Goal: Task Accomplishment & Management: Use online tool/utility

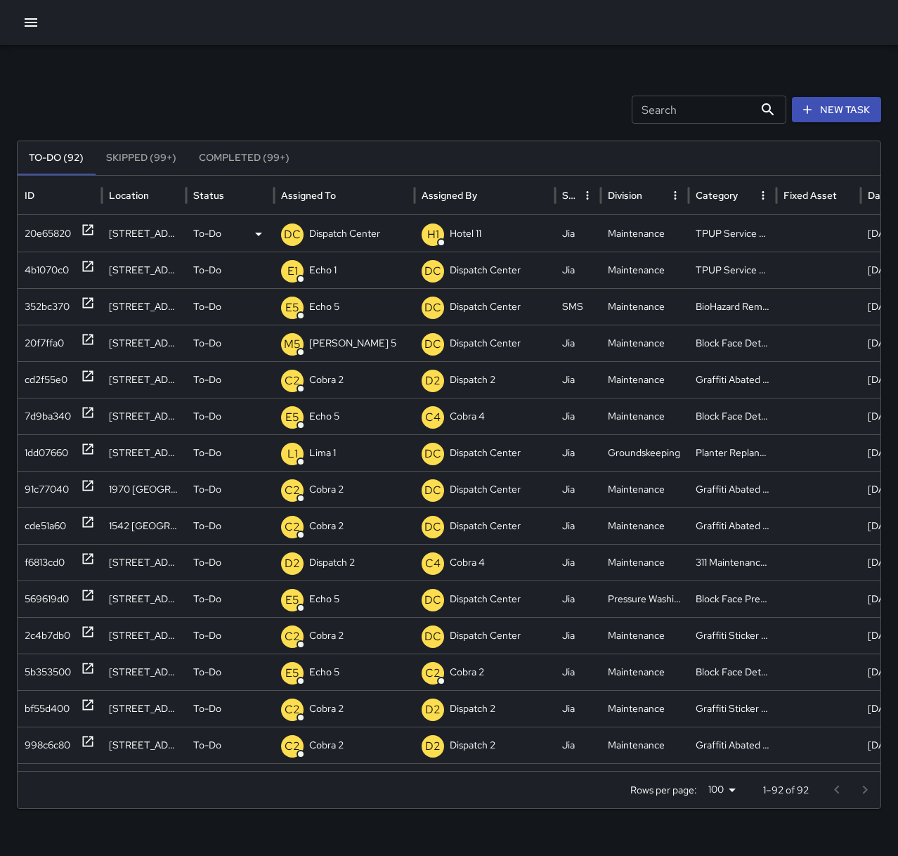
click at [351, 236] on p "Dispatch Center" at bounding box center [344, 234] width 71 height 36
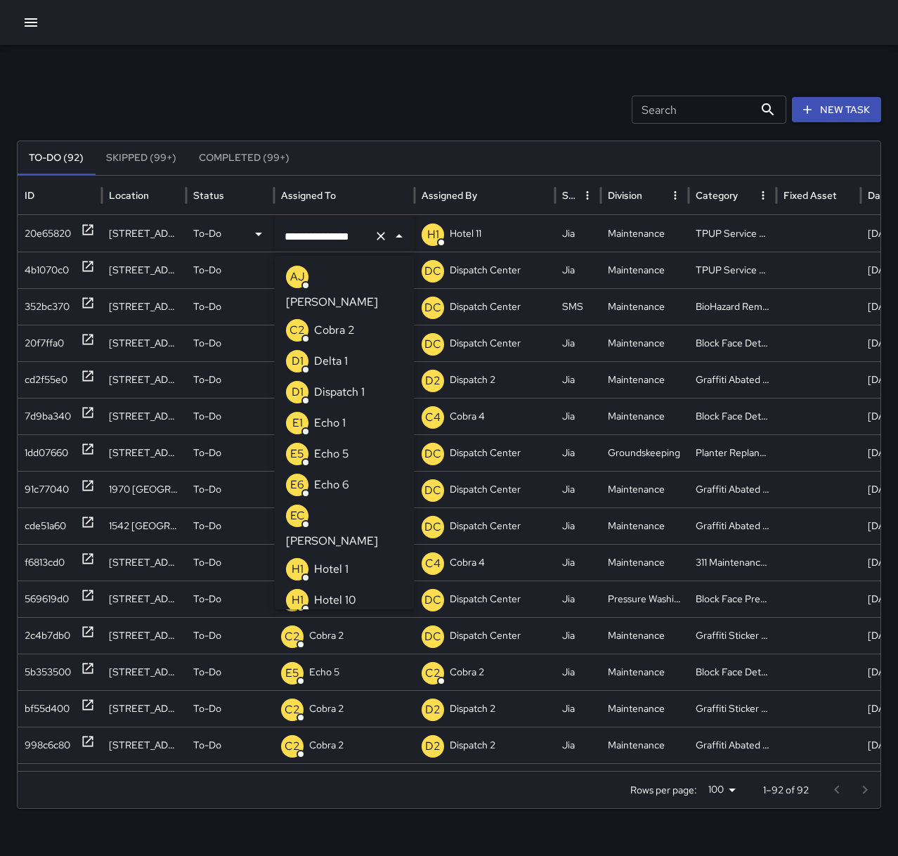
scroll to position [1027, 0]
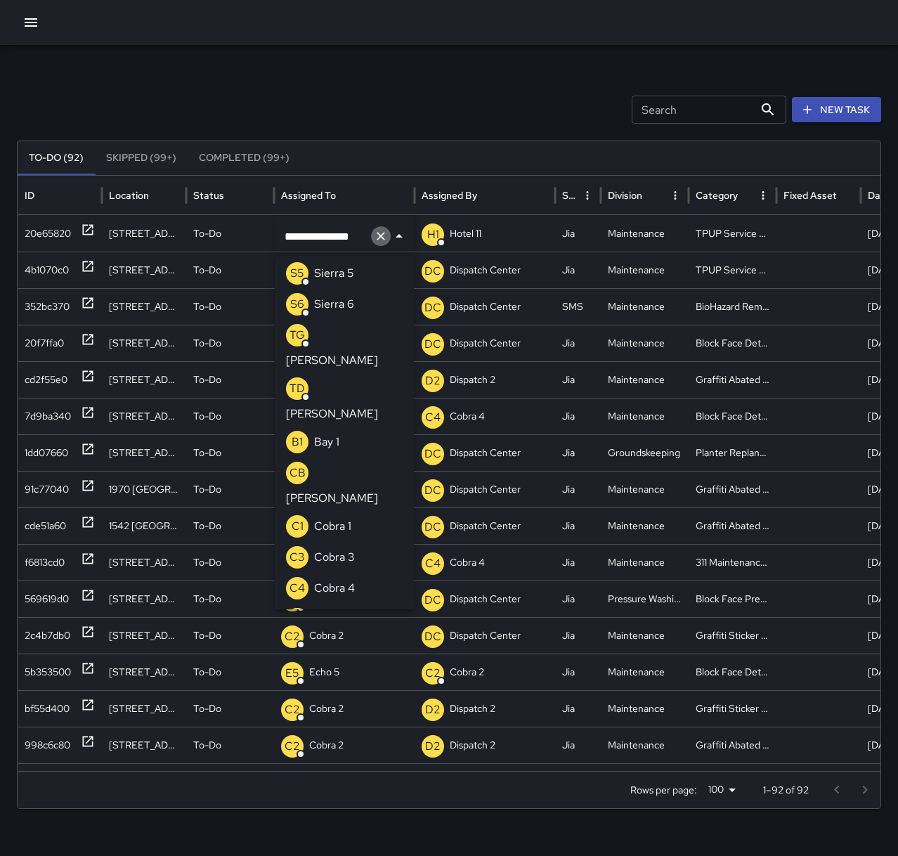
click at [384, 236] on icon "Clear" at bounding box center [381, 236] width 14 height 14
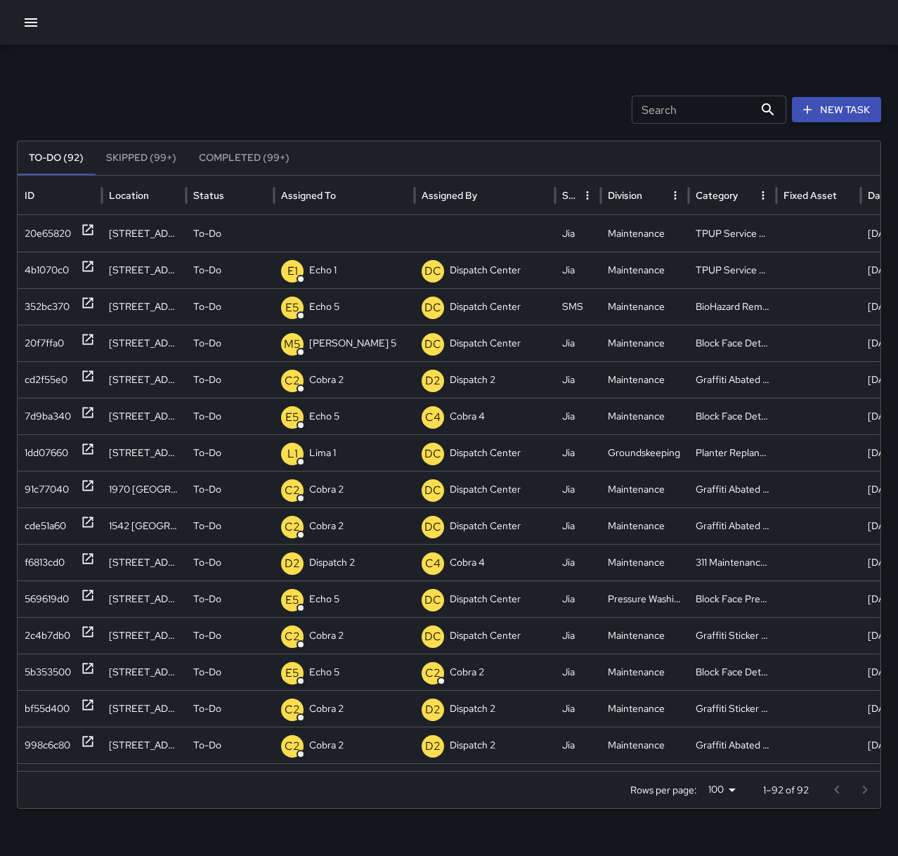
click at [0, 0] on p "Unassigned" at bounding box center [0, 0] width 0 height 0
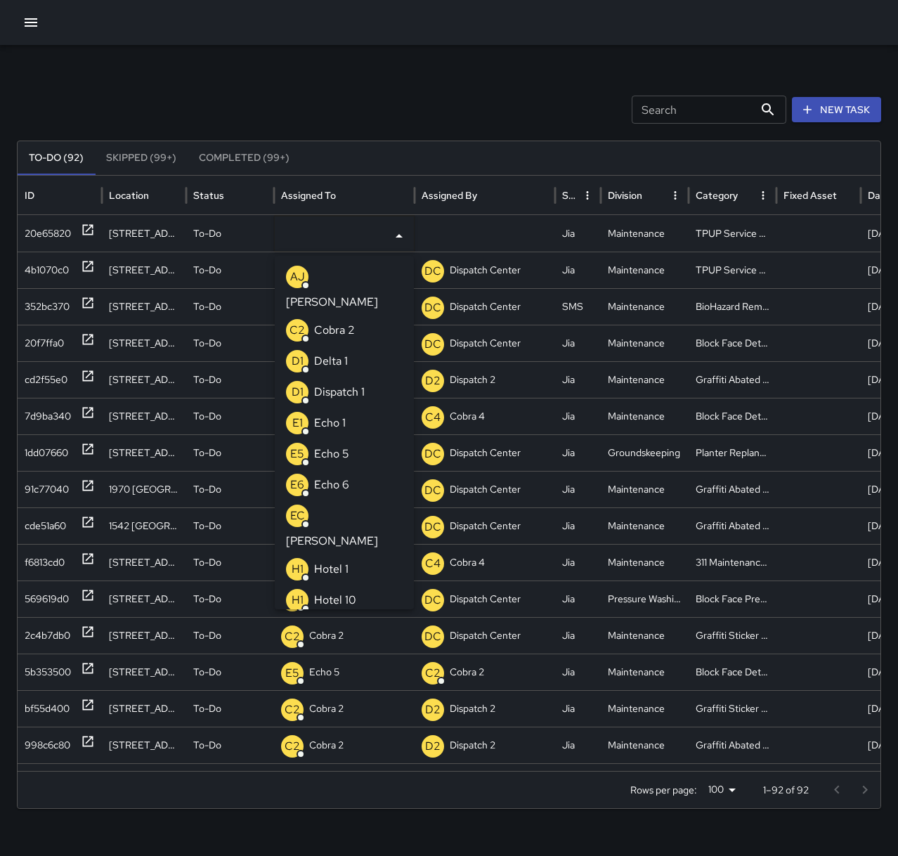
click at [354, 408] on li "E1 Echo 1" at bounding box center [344, 423] width 139 height 31
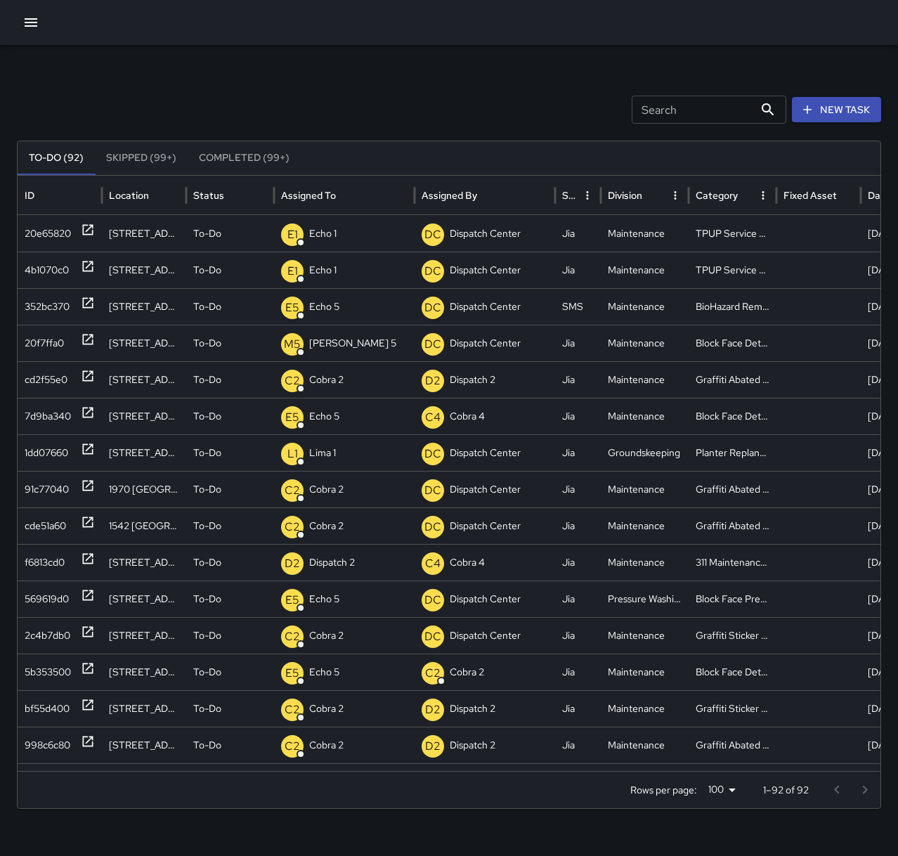
click at [353, 81] on div "Search Search New Task To-Do (92) Skipped (99+) Completed (99+) ID Location Sta…" at bounding box center [449, 444] width 898 height 798
click at [89, 231] on icon at bounding box center [88, 230] width 14 height 14
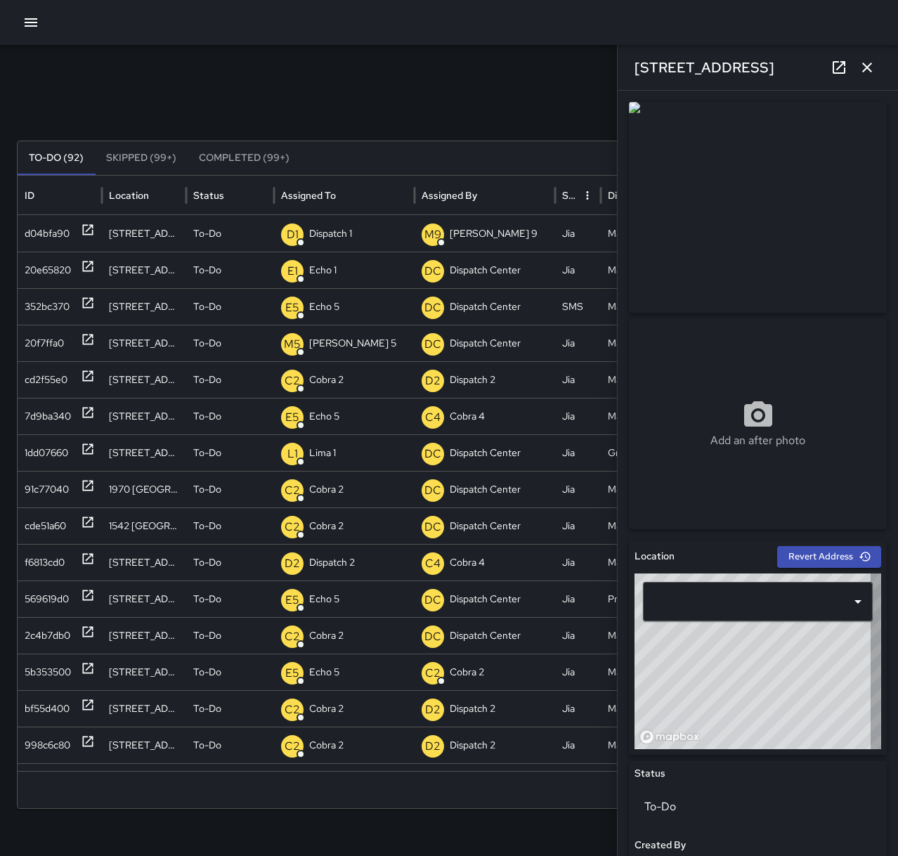
type input "**********"
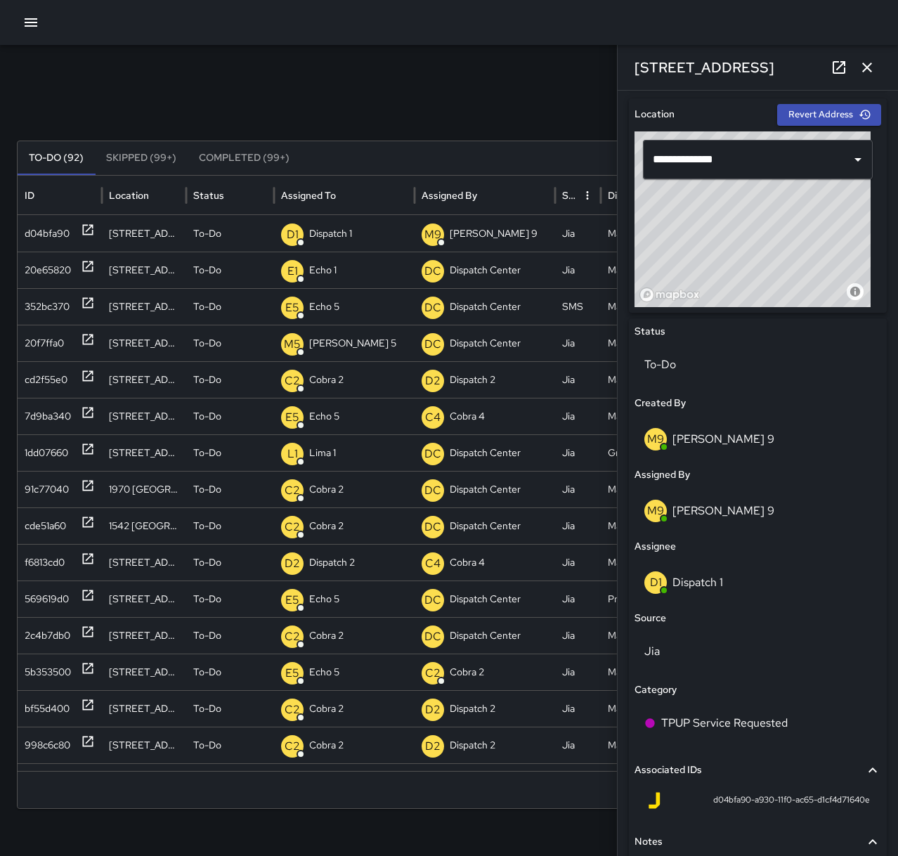
scroll to position [443, 0]
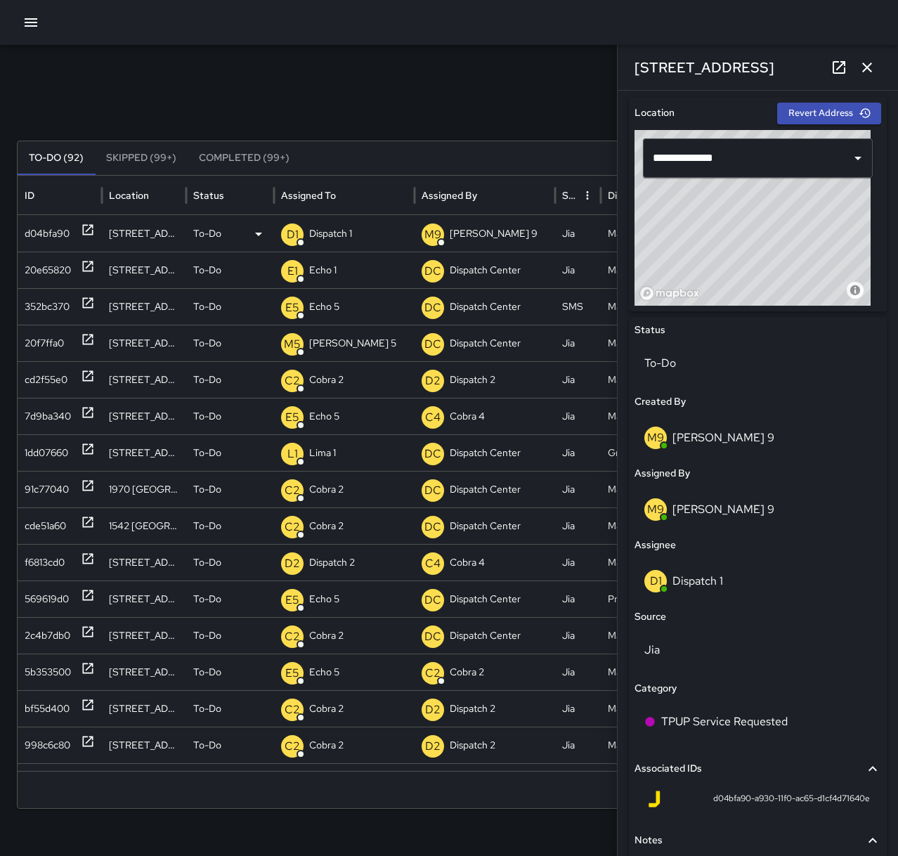
click at [342, 230] on p "Dispatch 1" at bounding box center [330, 234] width 43 height 36
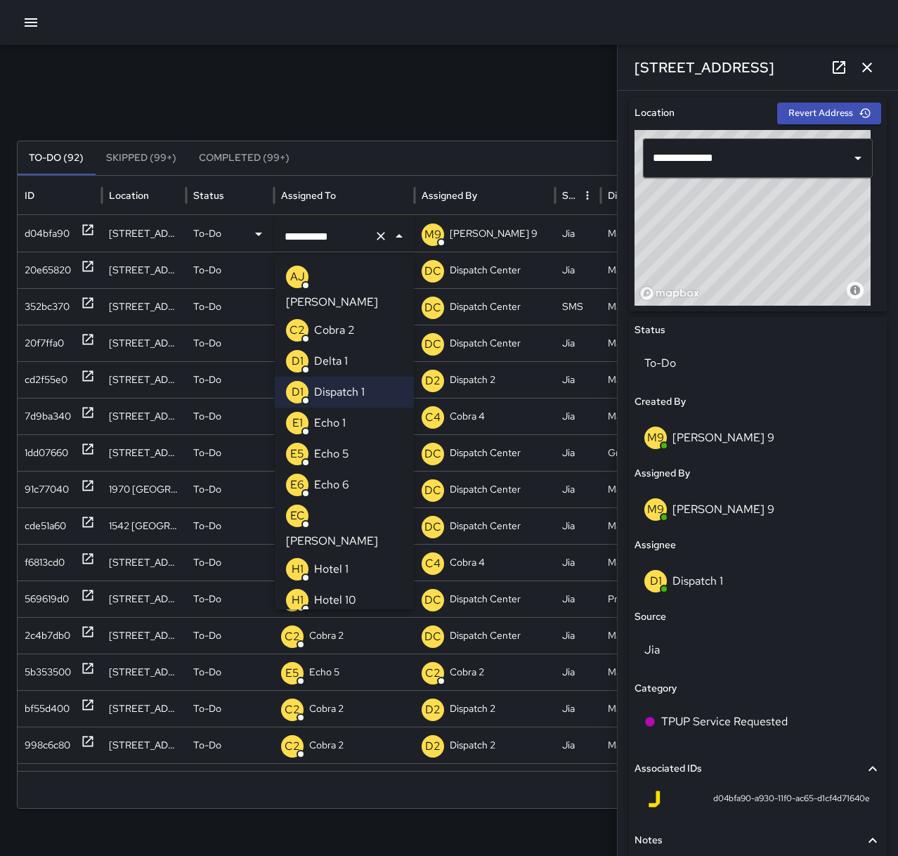
click at [354, 414] on li "E1 Echo 1" at bounding box center [344, 423] width 139 height 31
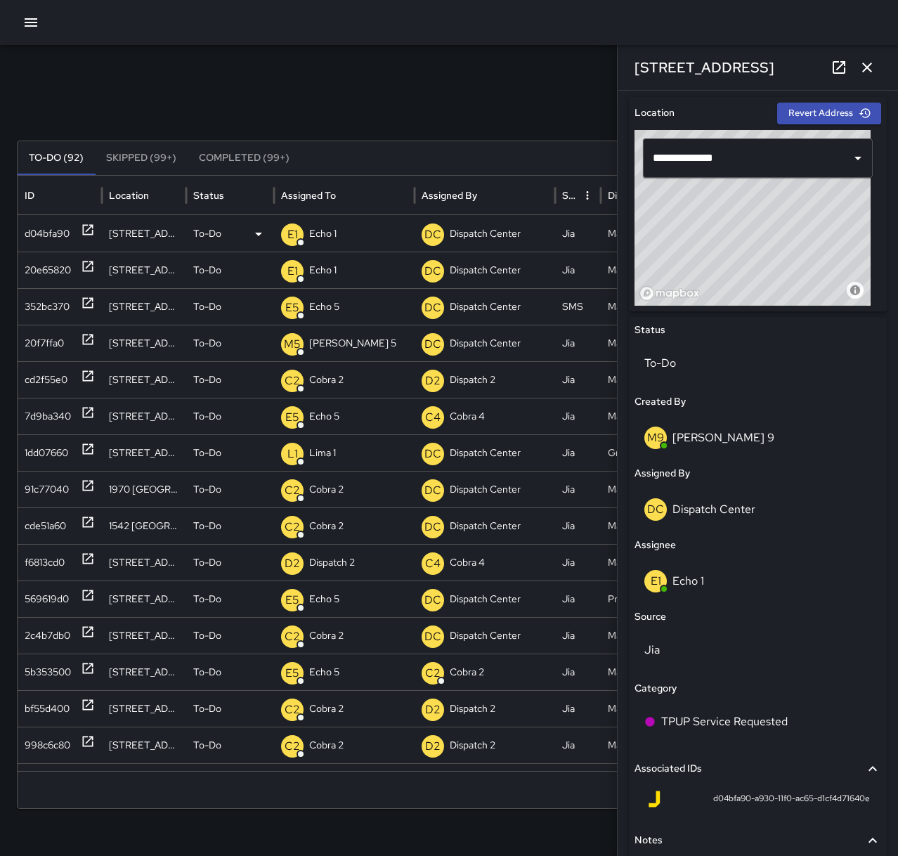
click at [869, 69] on icon "button" at bounding box center [867, 68] width 10 height 10
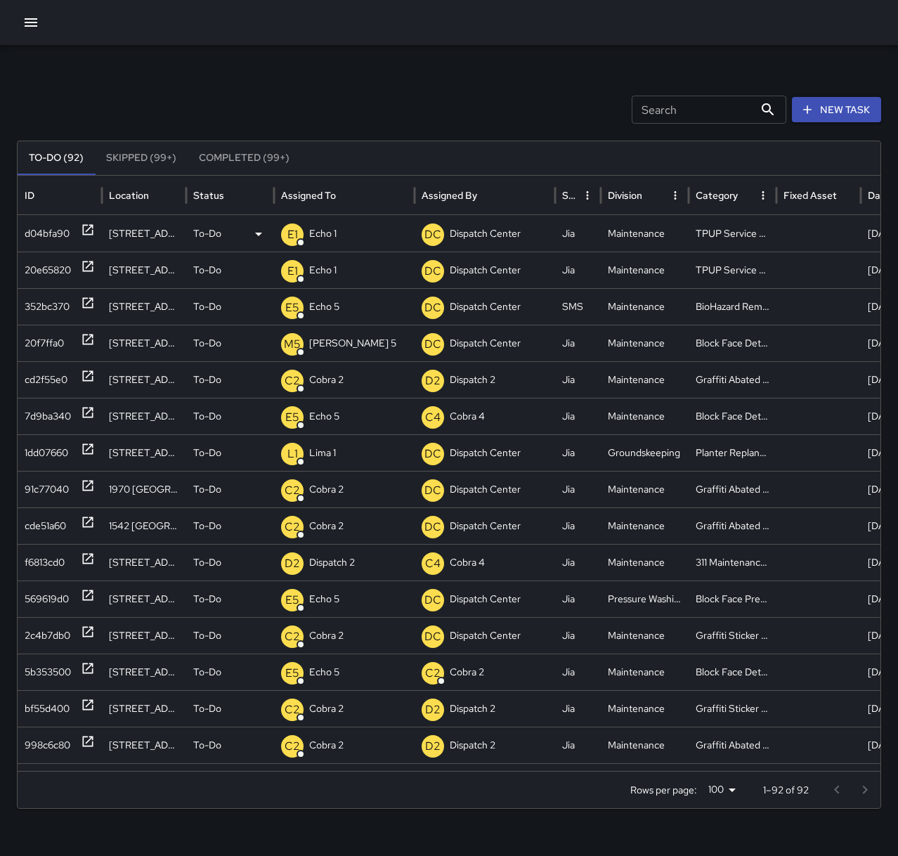
click at [342, 117] on div "Search Search New Task" at bounding box center [449, 110] width 864 height 28
click at [39, 20] on button "button" at bounding box center [31, 22] width 28 height 28
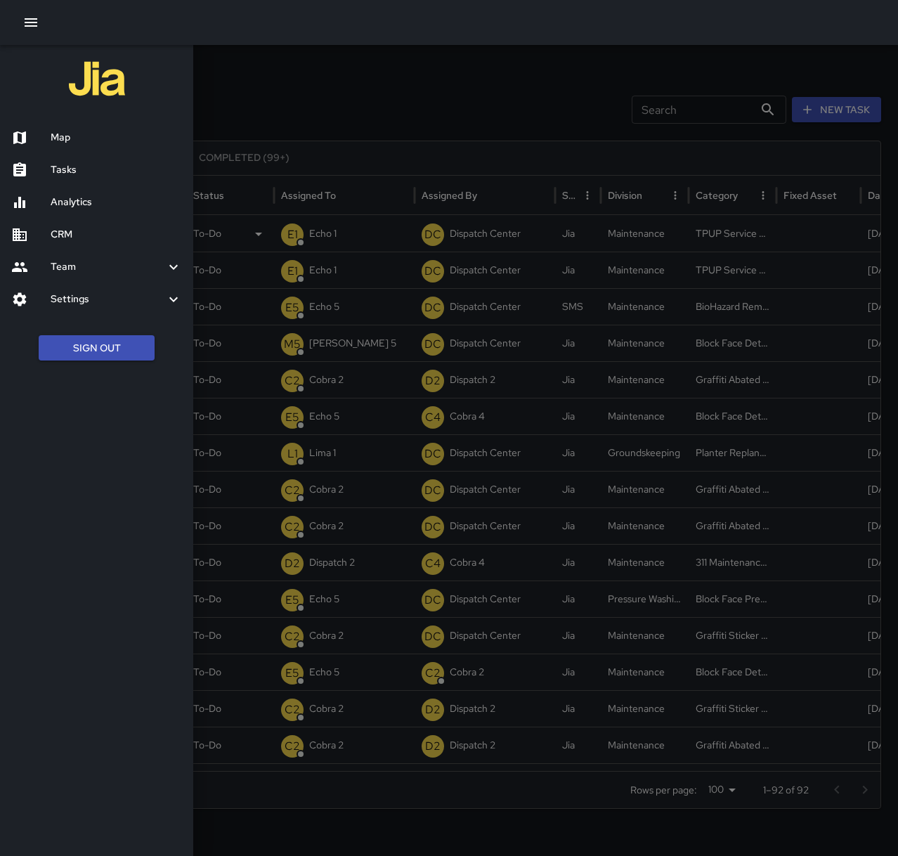
click at [65, 132] on h6 "Map" at bounding box center [116, 137] width 131 height 15
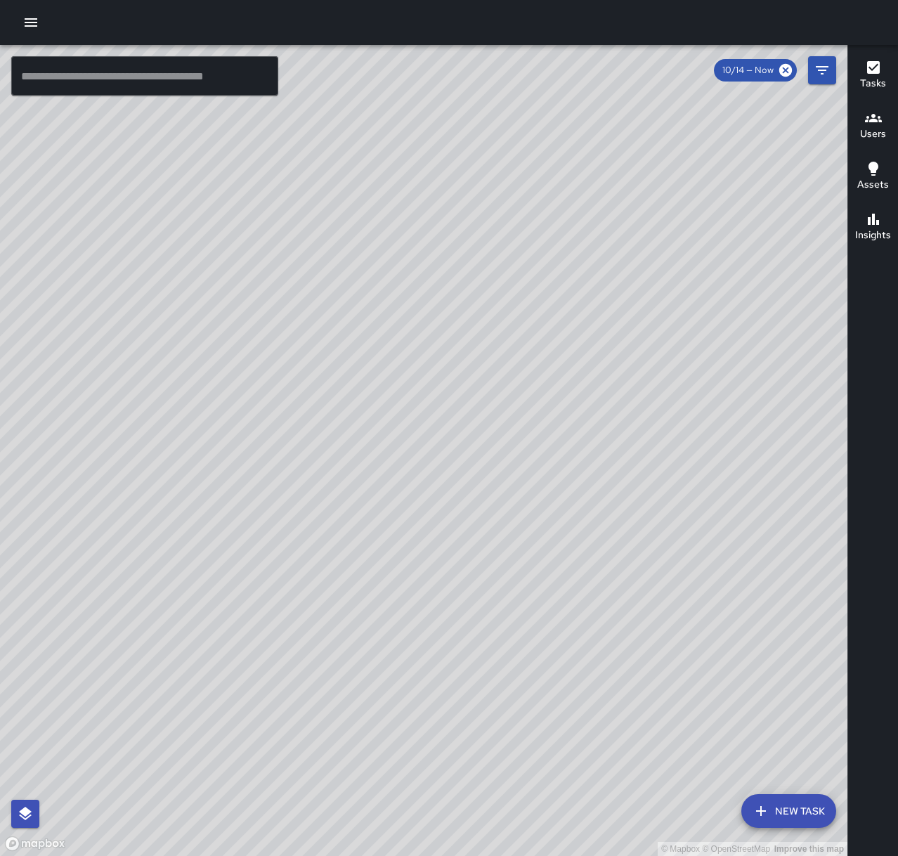
click at [32, 27] on icon "button" at bounding box center [31, 22] width 13 height 8
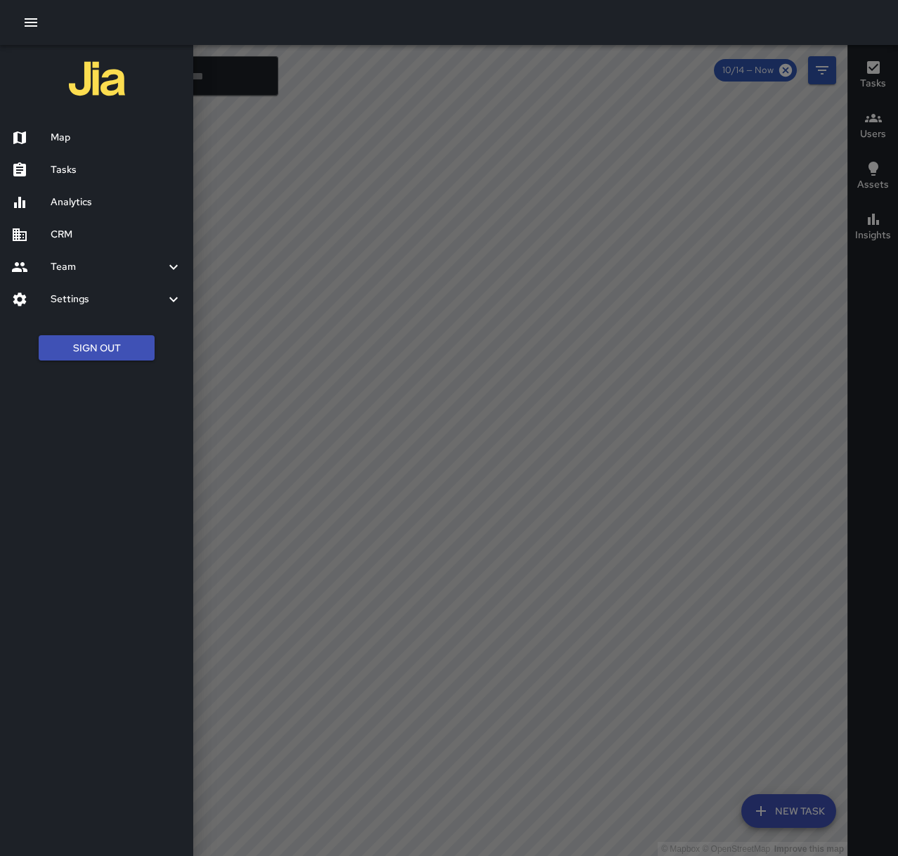
click at [82, 134] on h6 "Map" at bounding box center [116, 137] width 131 height 15
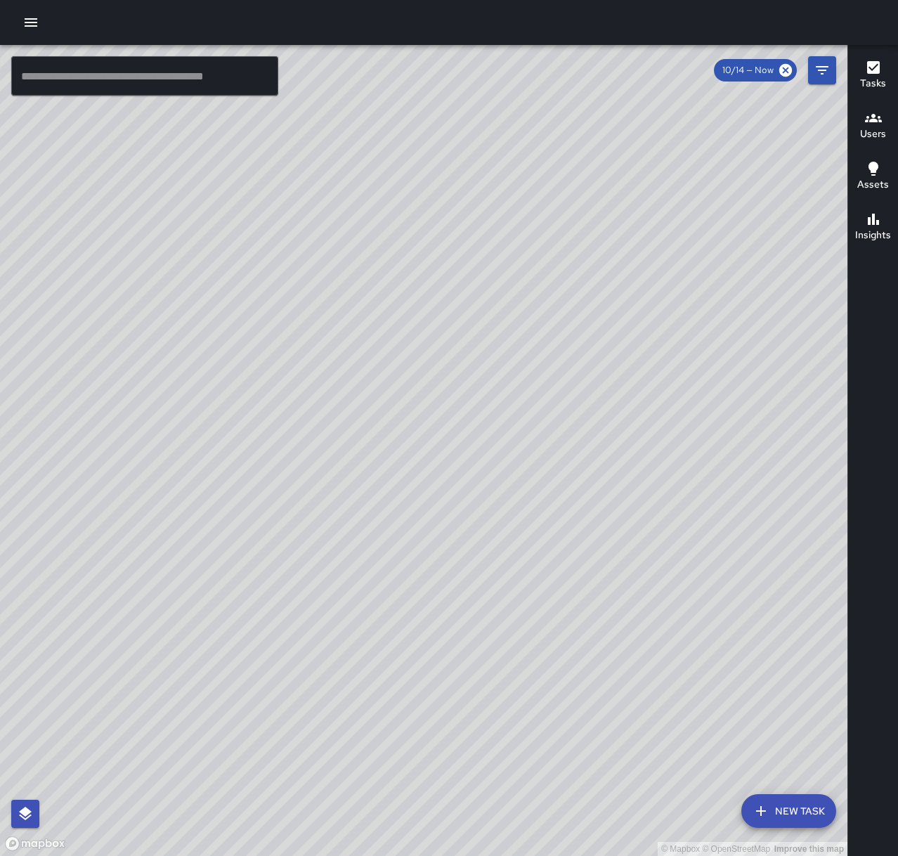
click at [28, 19] on icon "button" at bounding box center [31, 22] width 13 height 8
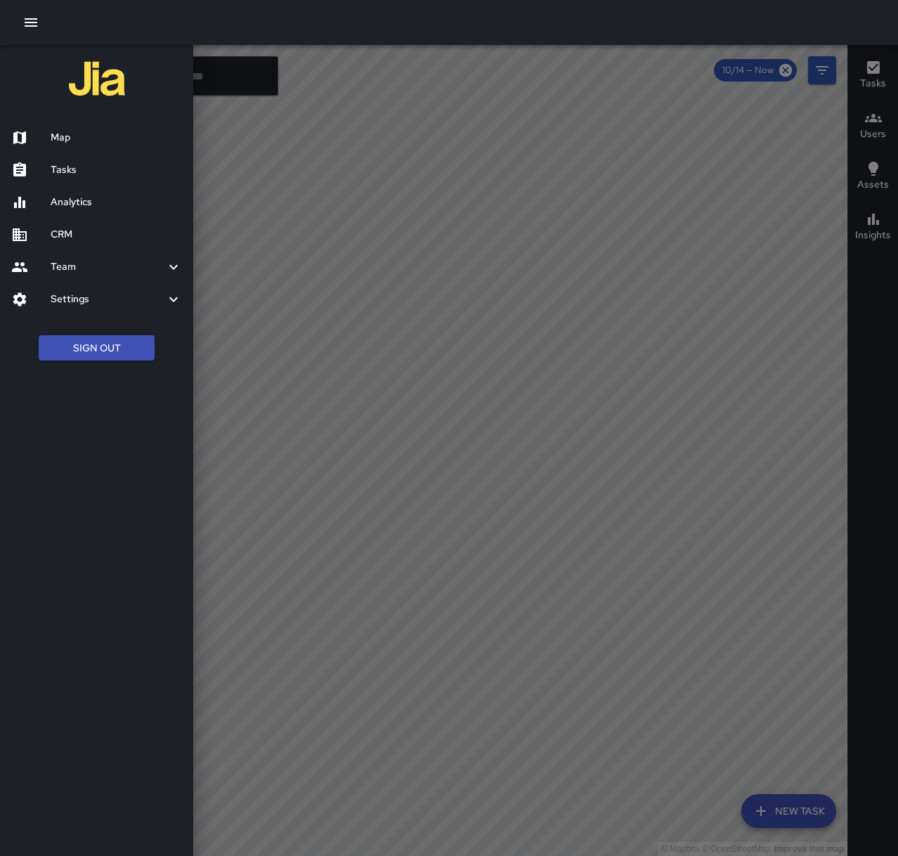
click at [65, 167] on h6 "Tasks" at bounding box center [116, 169] width 131 height 15
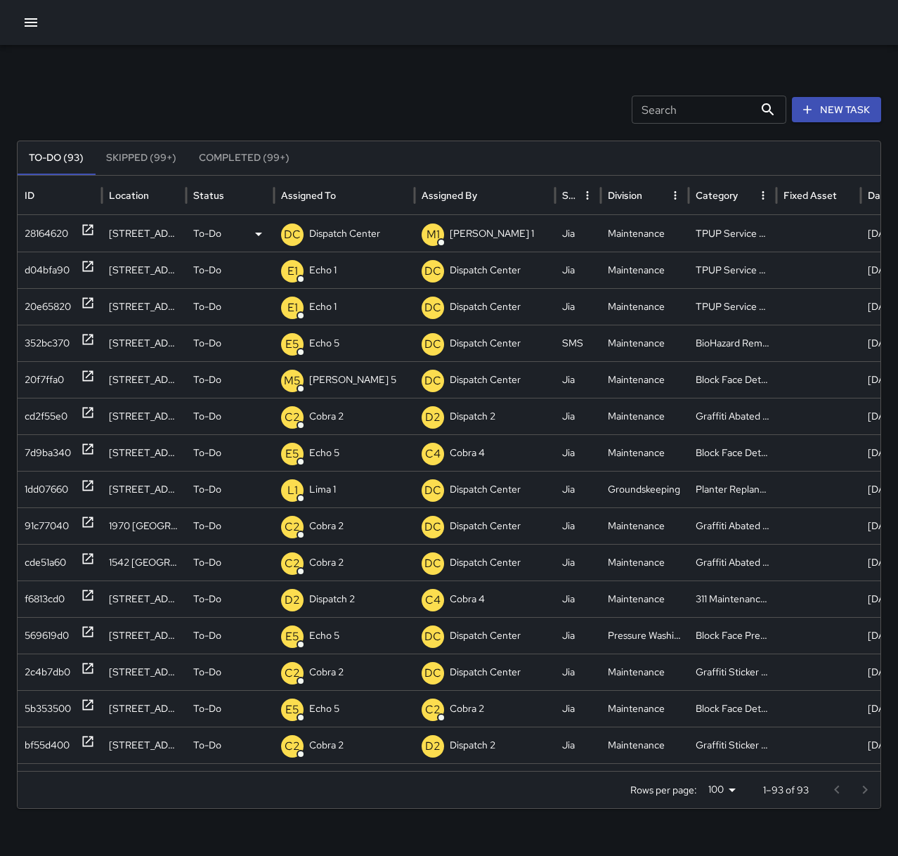
click at [367, 240] on p "Dispatch Center" at bounding box center [344, 234] width 71 height 36
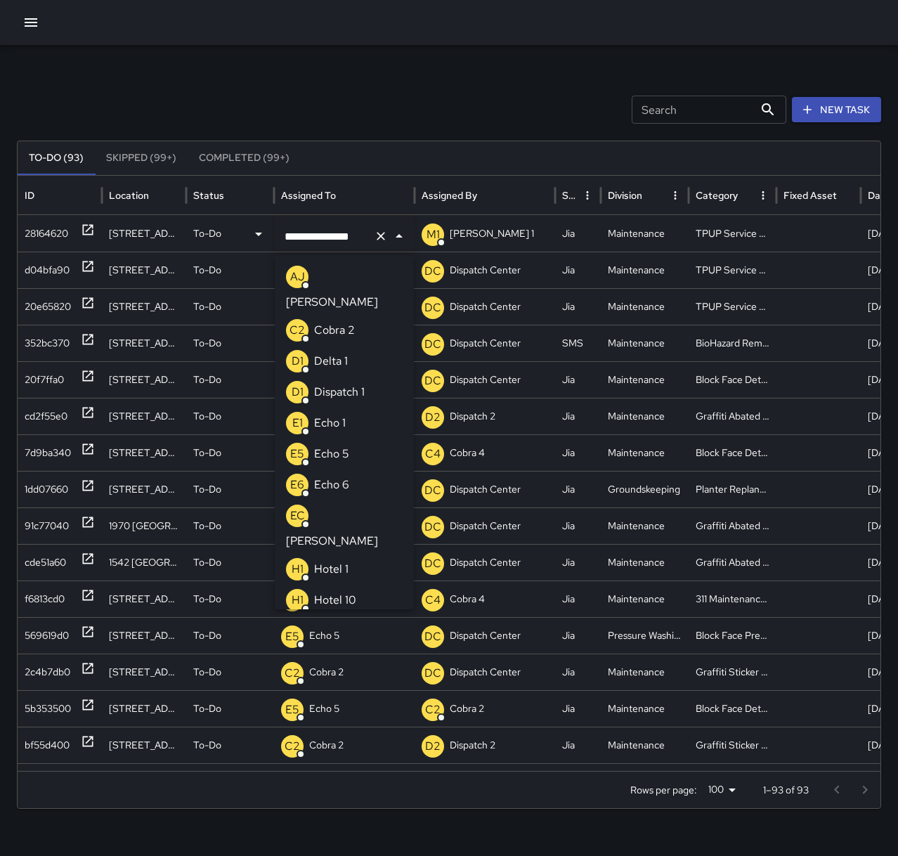
scroll to position [1058, 0]
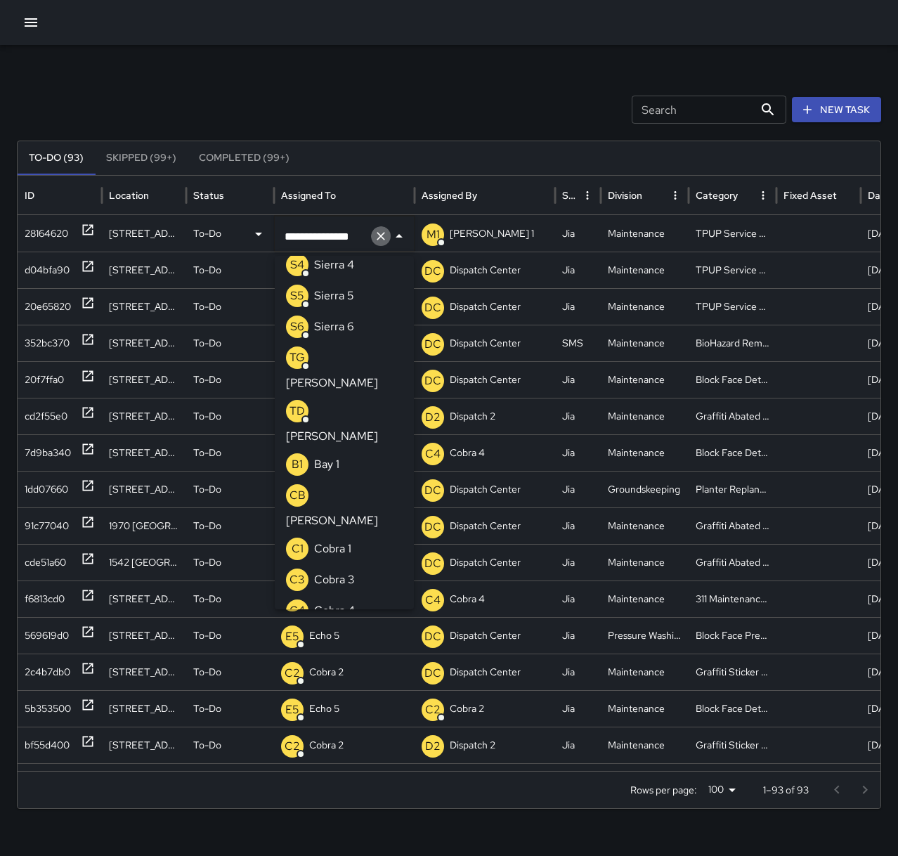
click at [388, 236] on button "Clear" at bounding box center [381, 236] width 20 height 20
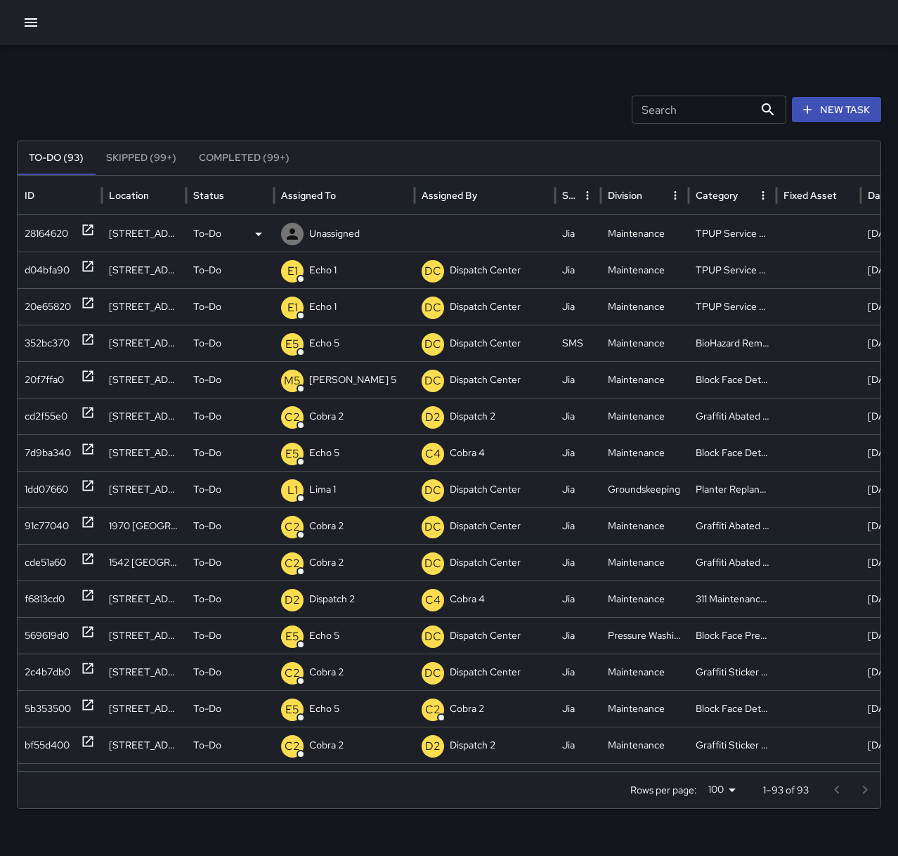
click at [317, 240] on p "Unassigned" at bounding box center [334, 234] width 51 height 36
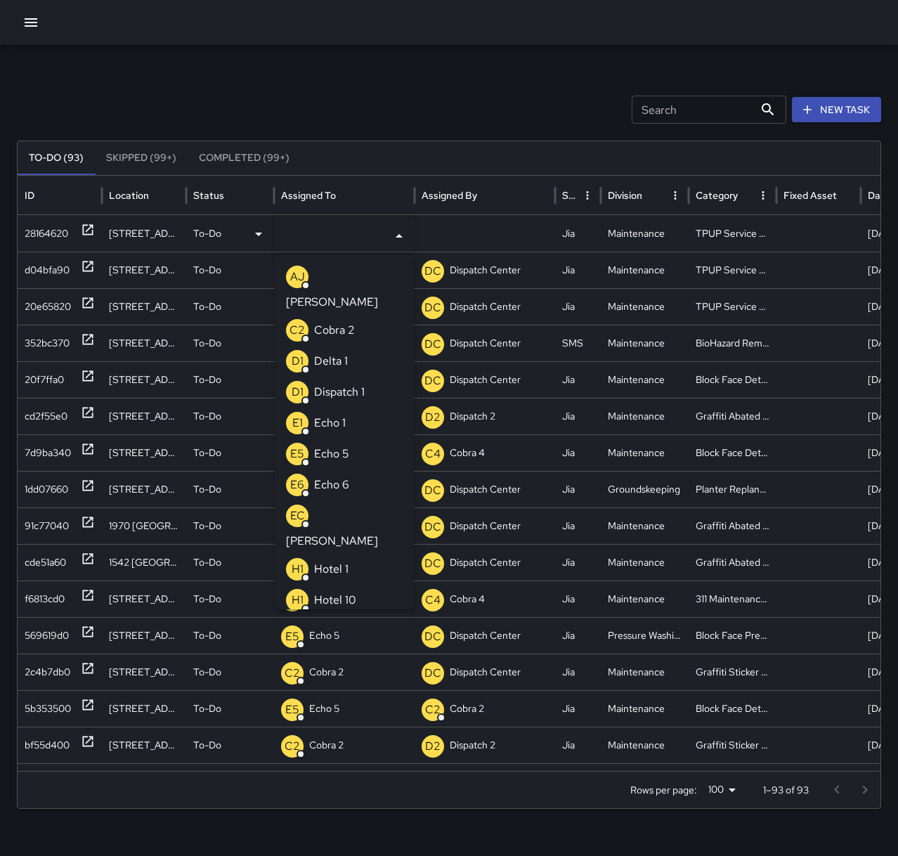
click at [344, 415] on p "Echo 1" at bounding box center [330, 423] width 32 height 17
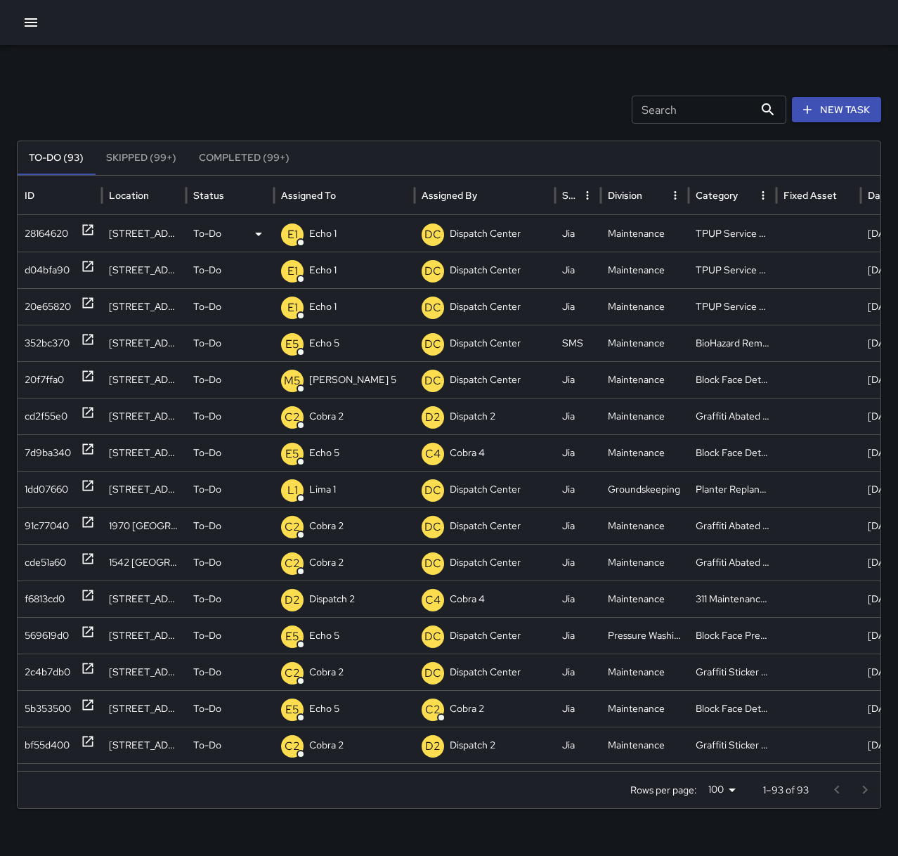
click at [401, 90] on div "Search Search New Task To-Do (93) Skipped (99+) Completed (99+) ID Location Sta…" at bounding box center [449, 444] width 898 height 798
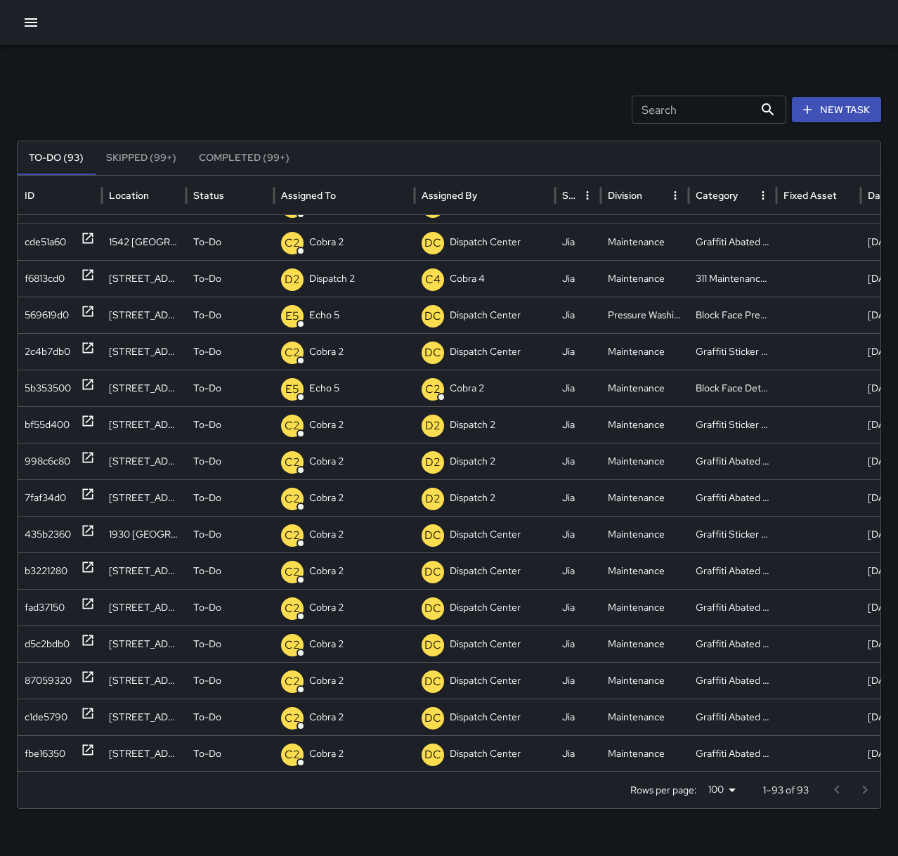
scroll to position [0, 0]
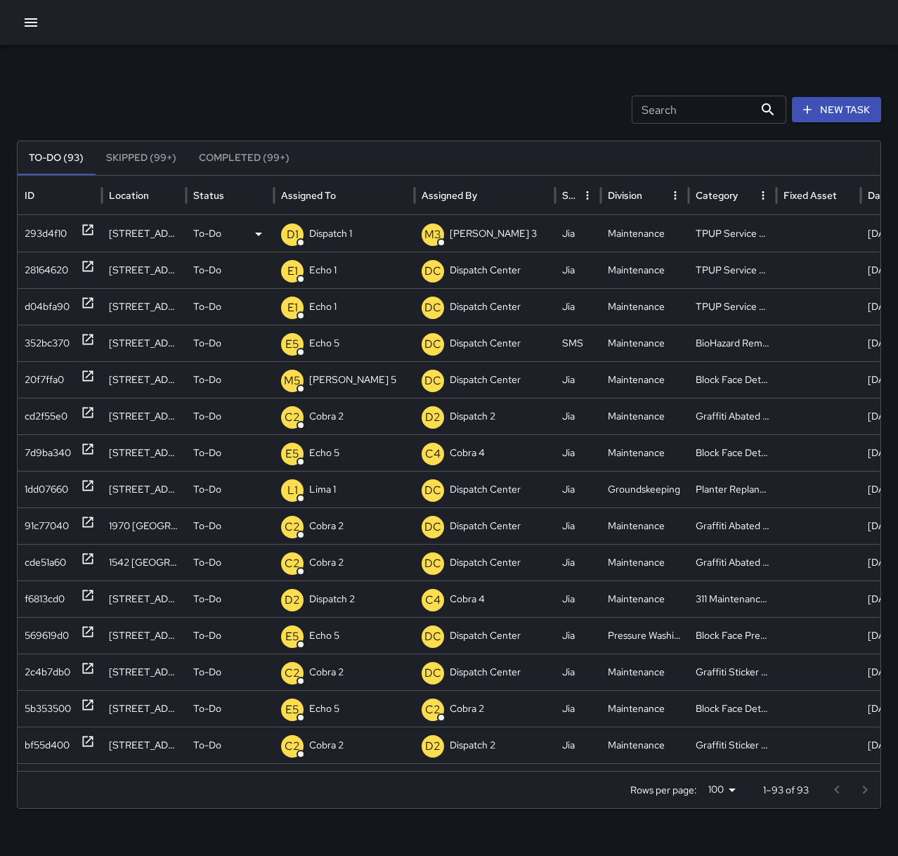
click at [330, 232] on p "Dispatch 1" at bounding box center [330, 234] width 43 height 36
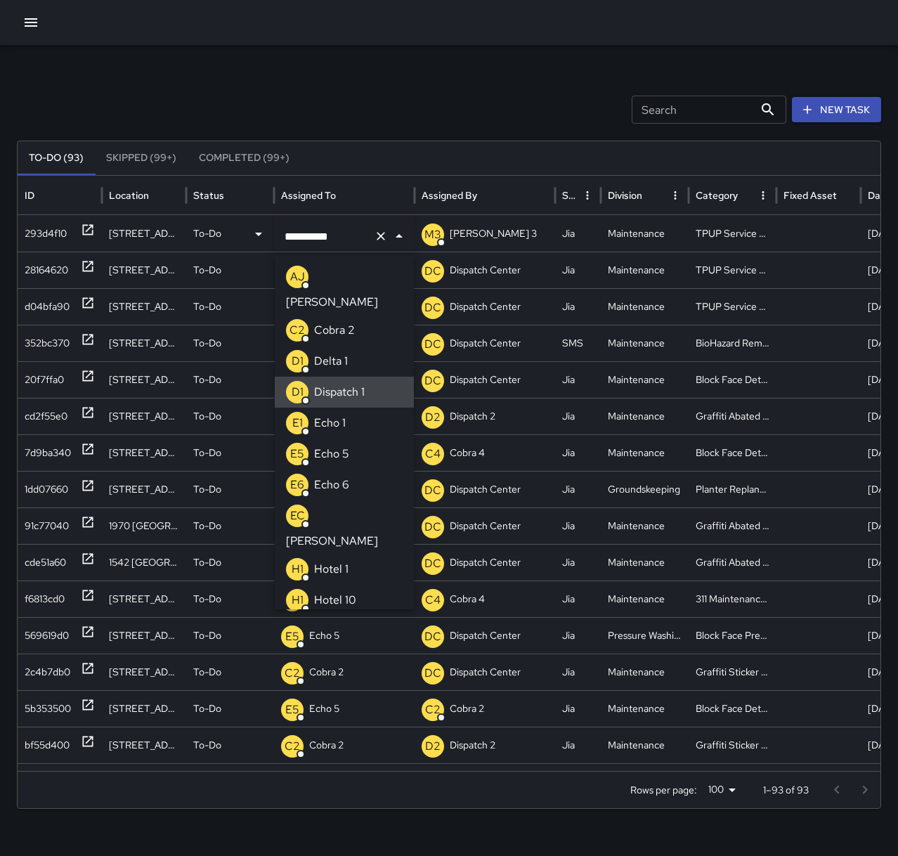
click at [383, 234] on icon "Clear" at bounding box center [381, 236] width 8 height 8
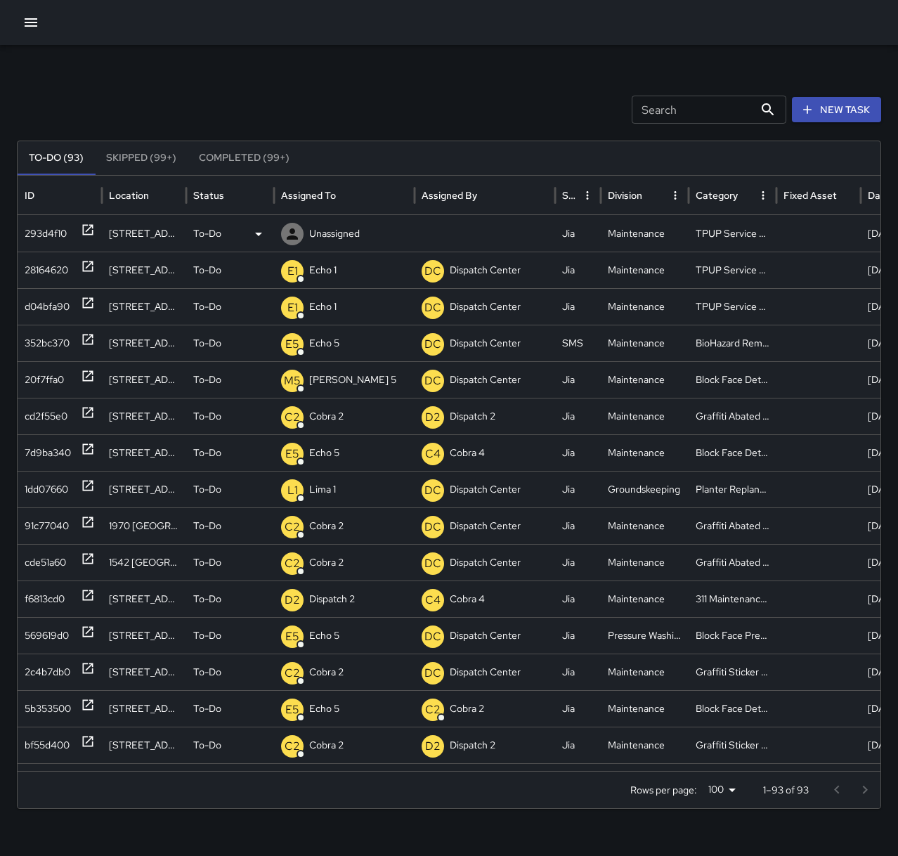
click at [324, 235] on p "Unassigned" at bounding box center [334, 234] width 51 height 36
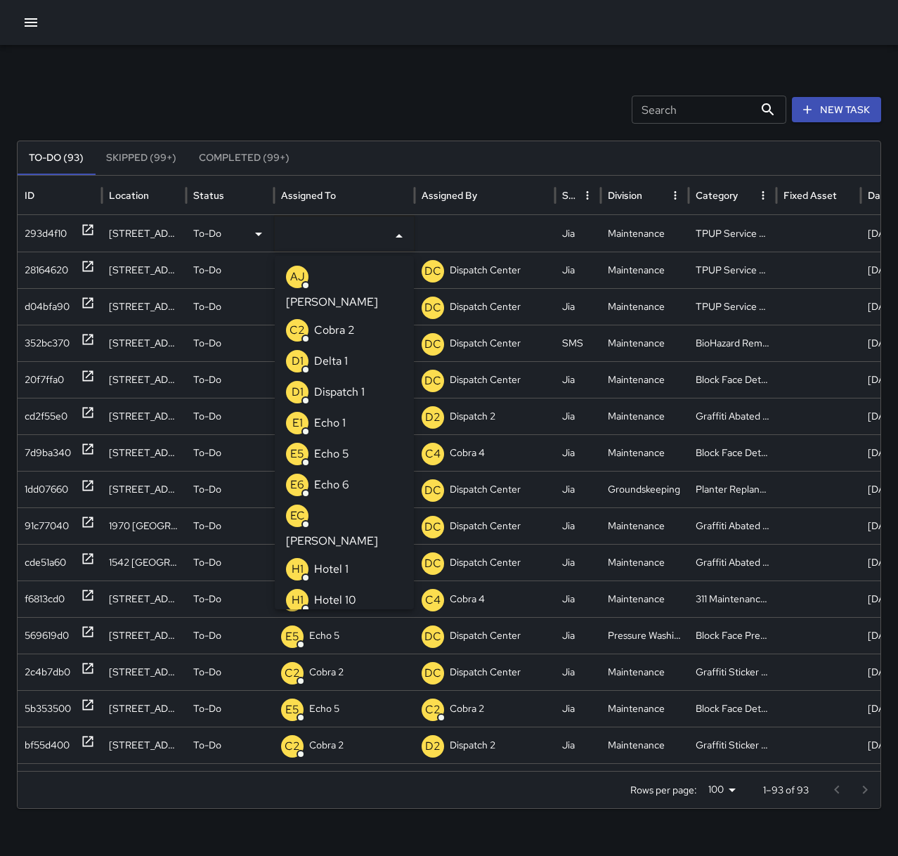
click at [344, 415] on p "Echo 1" at bounding box center [330, 423] width 32 height 17
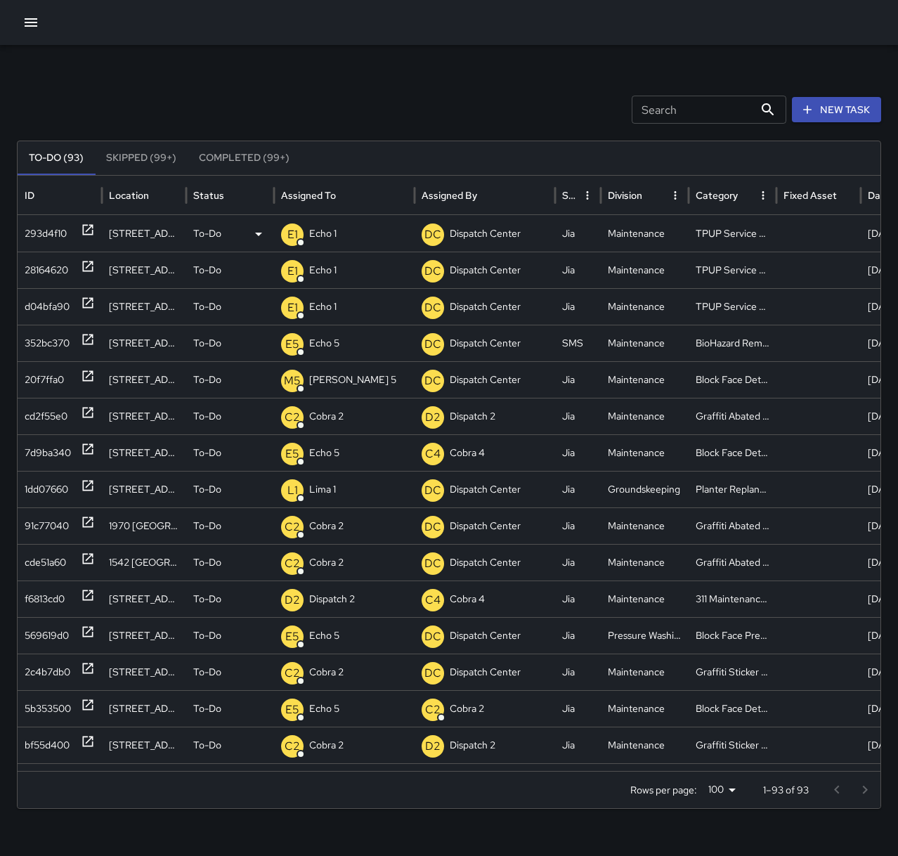
click at [375, 90] on div "Search Search New Task To-Do (93) Skipped (99+) Completed (99+) ID Location Sta…" at bounding box center [449, 444] width 898 height 798
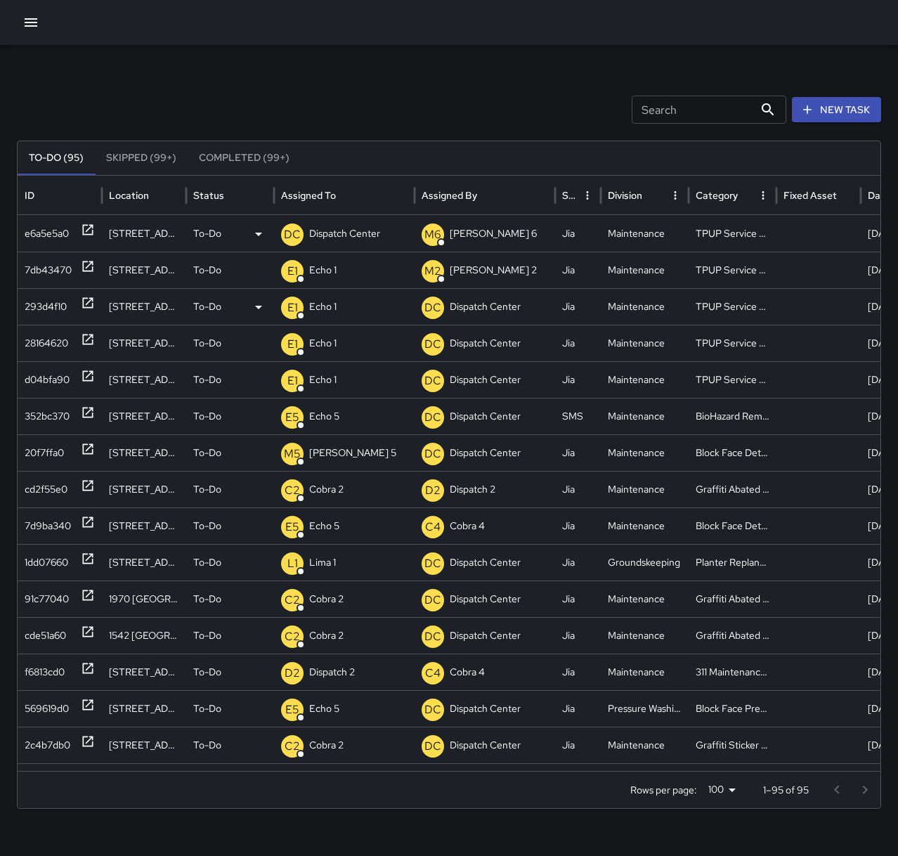
click at [358, 228] on p "Dispatch Center" at bounding box center [344, 234] width 71 height 36
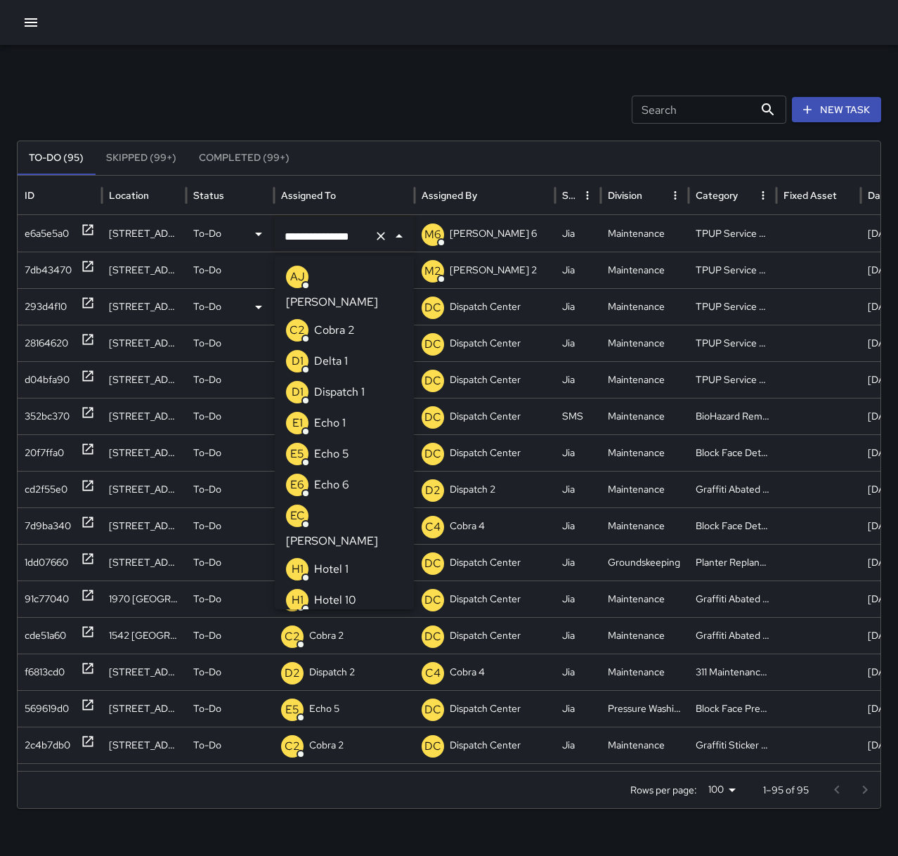
scroll to position [1058, 0]
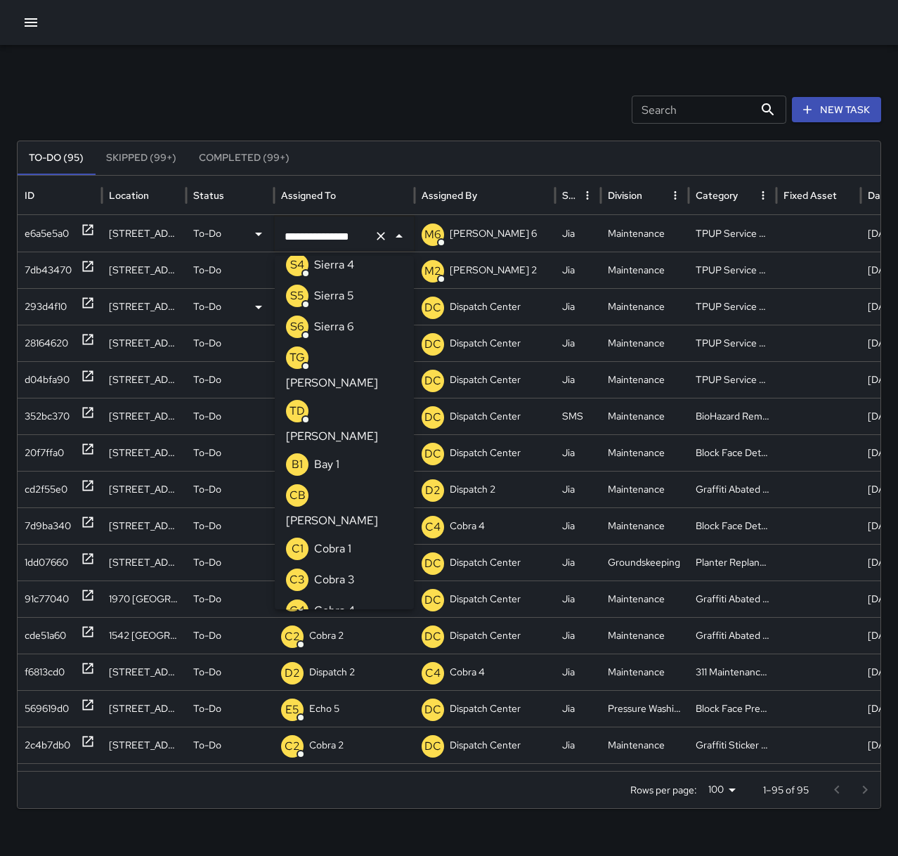
click at [382, 236] on icon "Clear" at bounding box center [381, 236] width 8 height 8
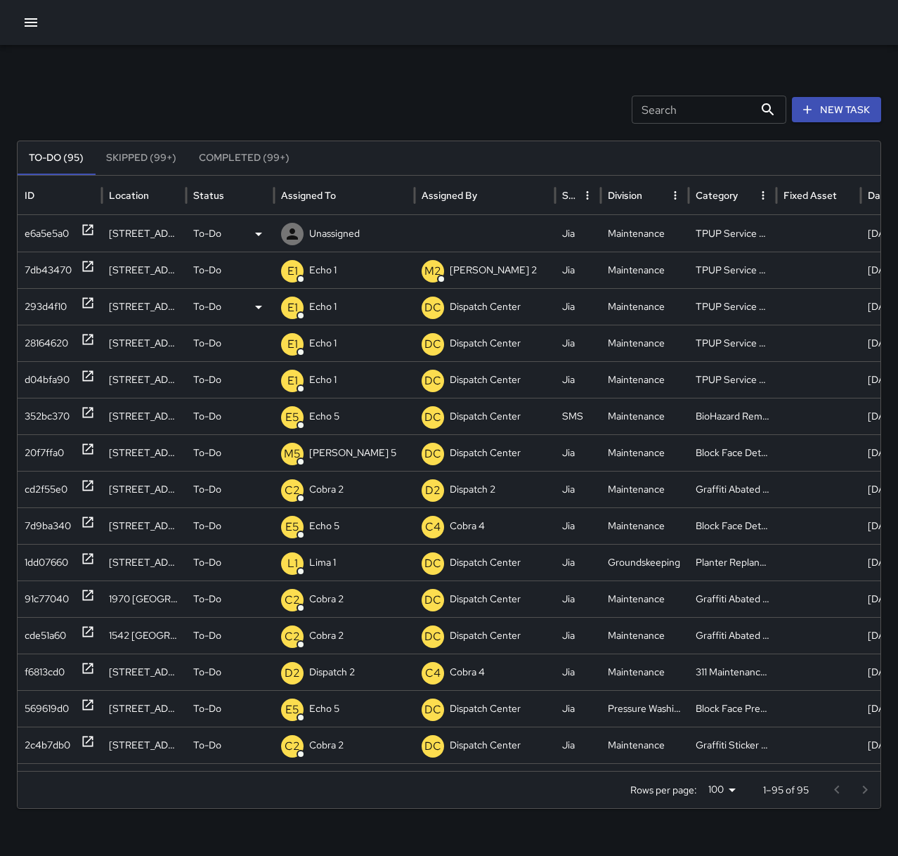
click at [329, 228] on p "Unassigned" at bounding box center [334, 234] width 51 height 36
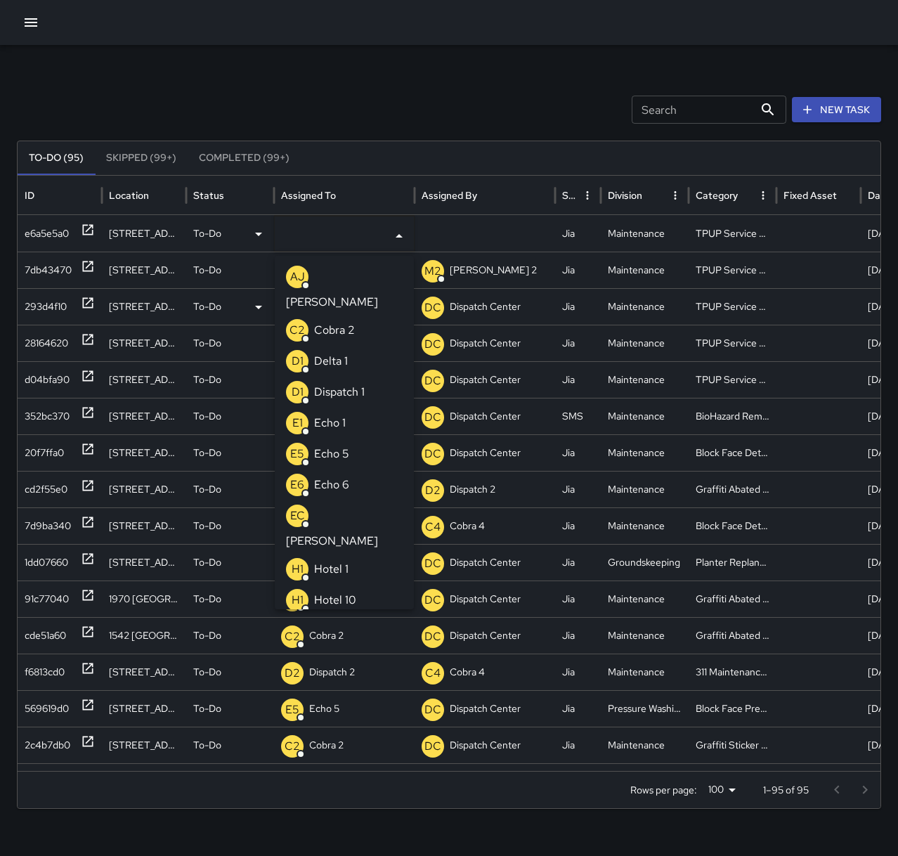
click at [332, 415] on p "Echo 1" at bounding box center [330, 423] width 32 height 17
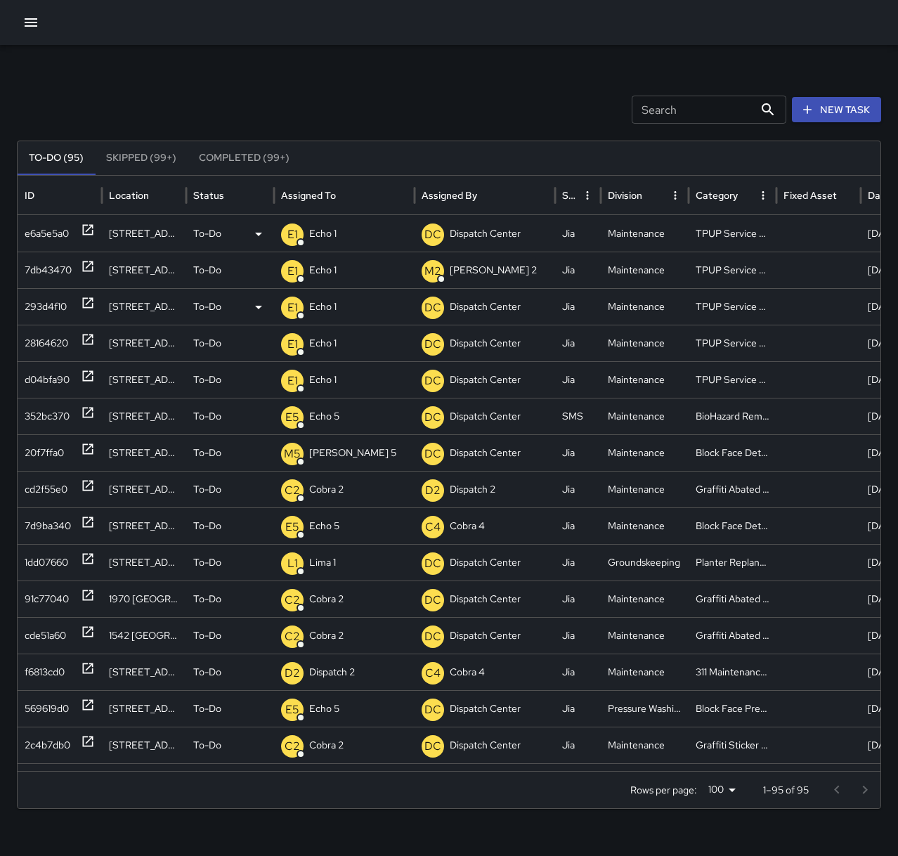
click at [392, 85] on div "Search Search New Task To-Do (95) Skipped (99+) Completed (99+) ID Location Sta…" at bounding box center [449, 444] width 898 height 798
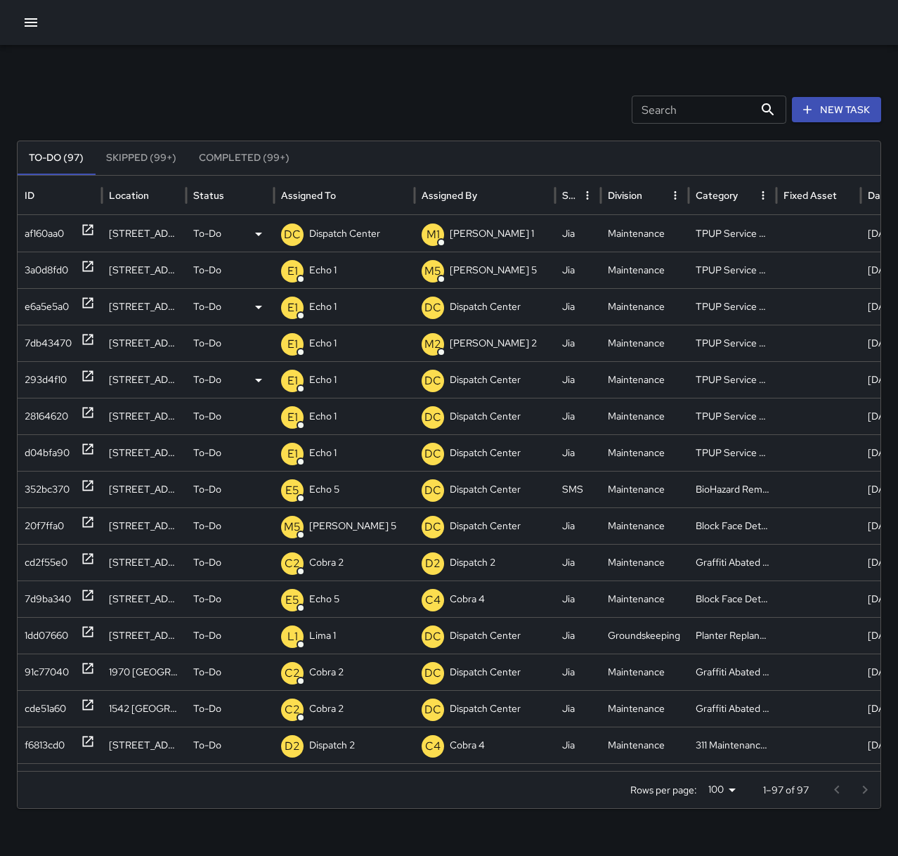
click at [339, 241] on p "Dispatch Center" at bounding box center [344, 234] width 71 height 36
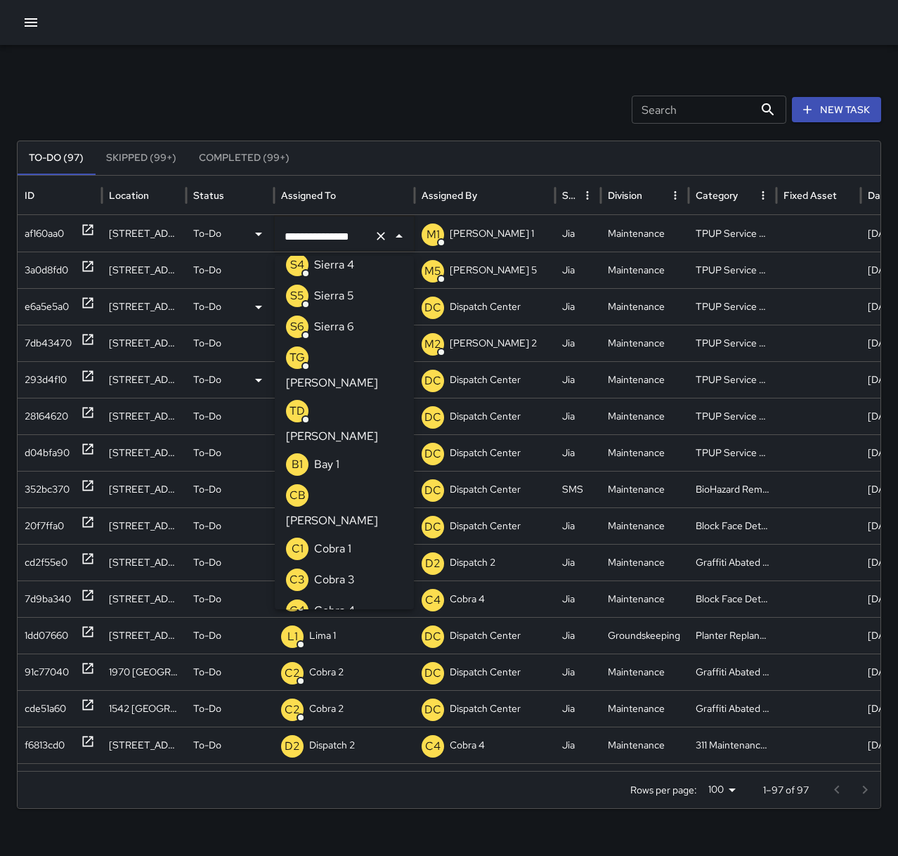
click at [380, 236] on icon "Clear" at bounding box center [381, 236] width 8 height 8
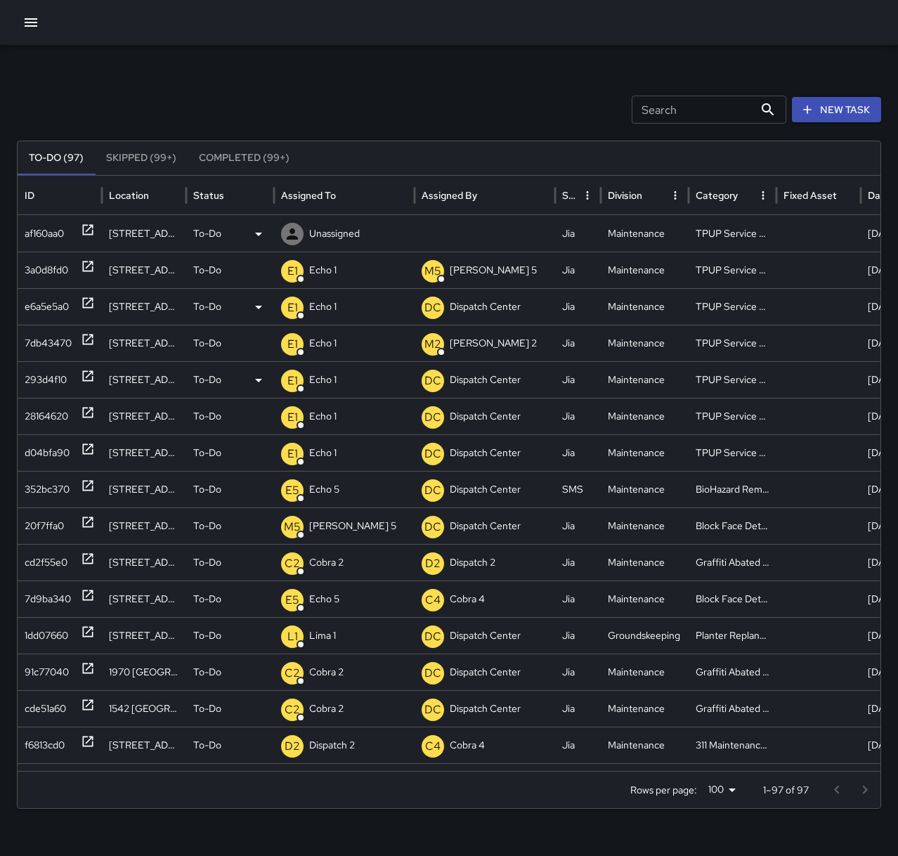
click at [335, 226] on p "Unassigned" at bounding box center [334, 234] width 51 height 36
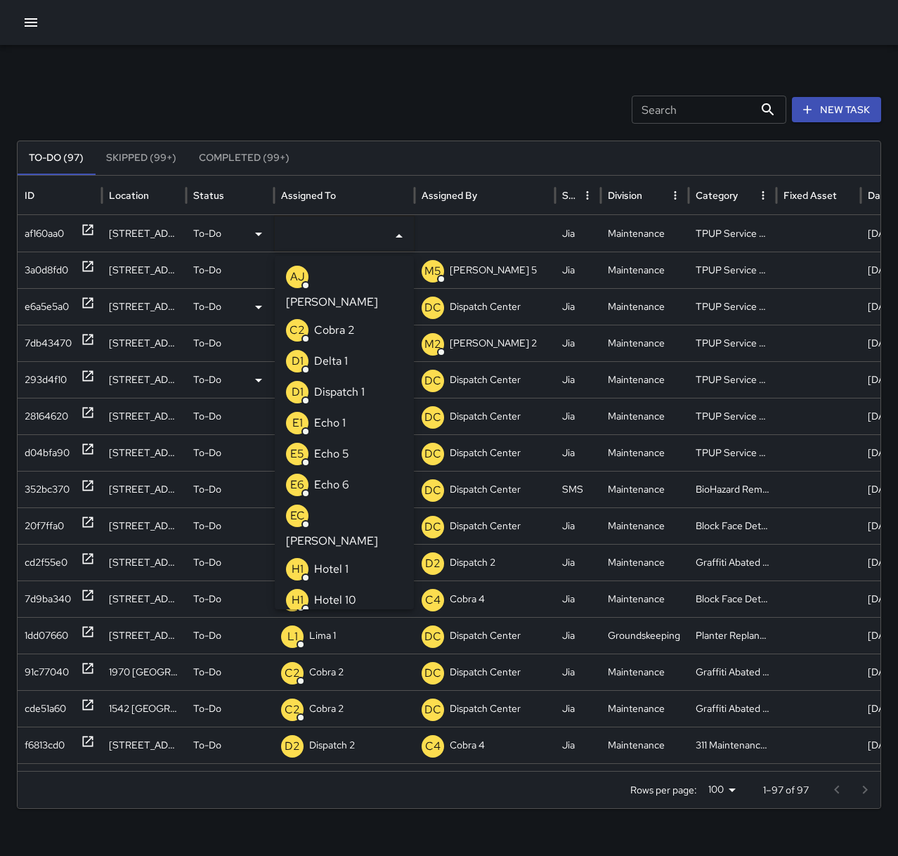
click at [329, 415] on p "Echo 1" at bounding box center [330, 423] width 32 height 17
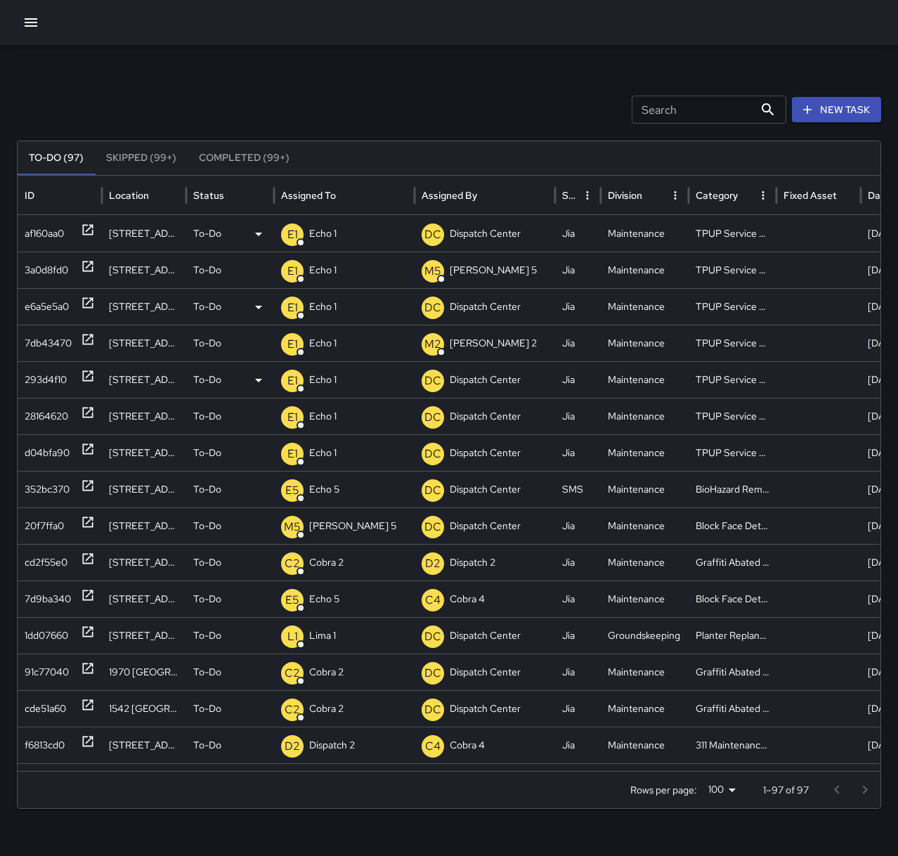
click at [398, 112] on div "Search Search New Task" at bounding box center [449, 110] width 864 height 28
click at [34, 17] on icon "button" at bounding box center [30, 22] width 17 height 17
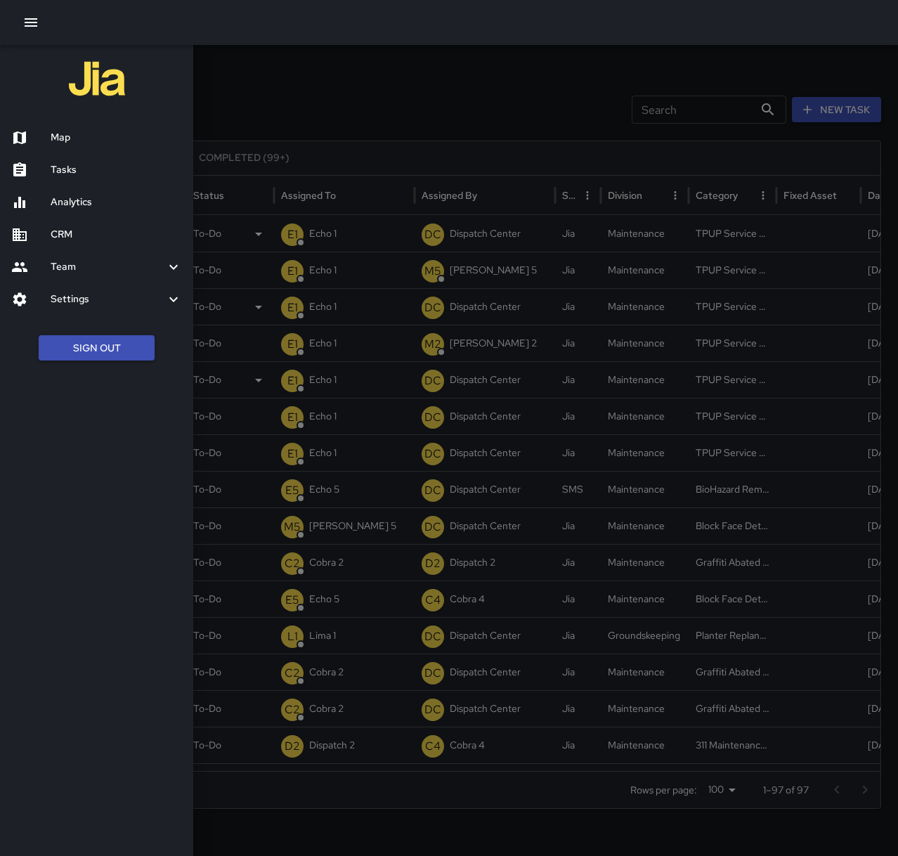
click at [76, 141] on h6 "Map" at bounding box center [116, 137] width 131 height 15
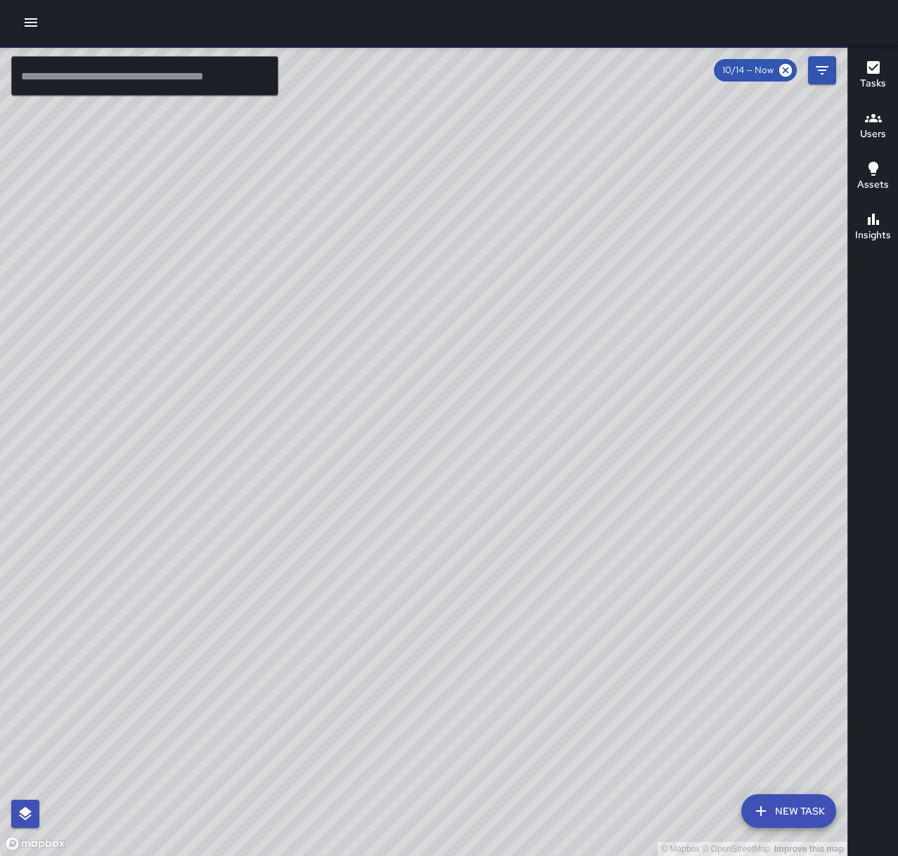
drag, startPoint x: 620, startPoint y: 288, endPoint x: 383, endPoint y: 793, distance: 558.0
click at [383, 793] on div "© Mapbox © OpenStreetMap Improve this map" at bounding box center [424, 450] width 848 height 811
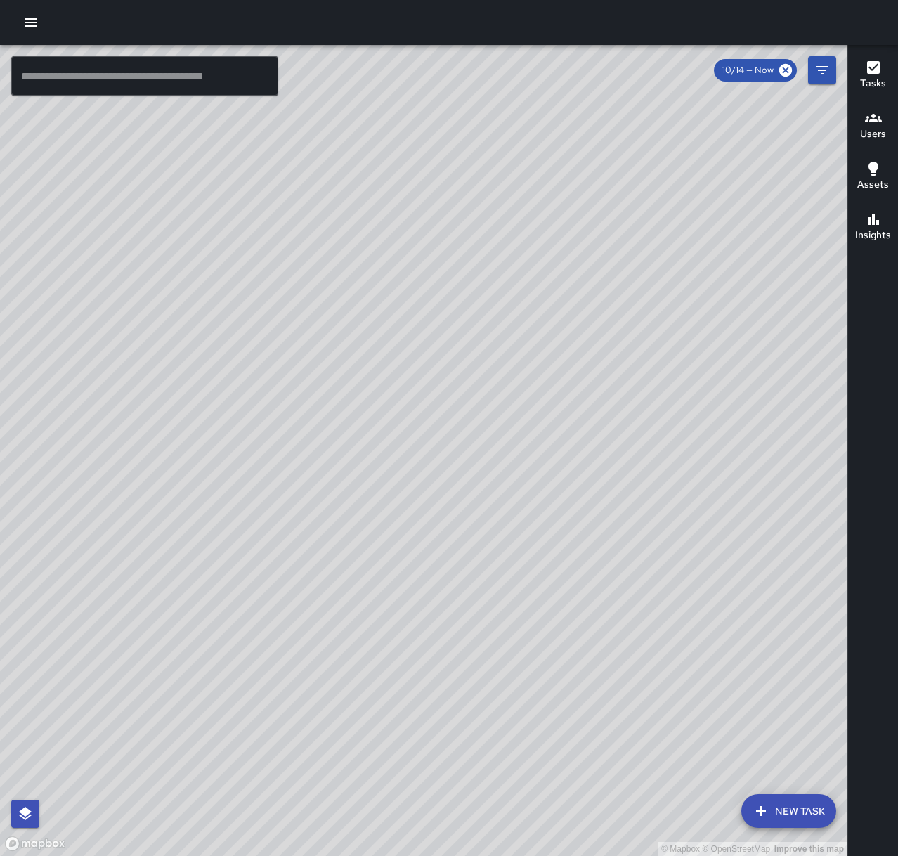
drag, startPoint x: 412, startPoint y: 683, endPoint x: 468, endPoint y: 249, distance: 437.2
click at [467, 249] on div "© Mapbox © OpenStreetMap Improve this map" at bounding box center [424, 450] width 848 height 811
drag, startPoint x: 331, startPoint y: 415, endPoint x: 781, endPoint y: 299, distance: 465.0
click at [781, 299] on div "© Mapbox © OpenStreetMap Improve this map" at bounding box center [424, 450] width 848 height 811
drag, startPoint x: 415, startPoint y: 286, endPoint x: 193, endPoint y: 803, distance: 563.2
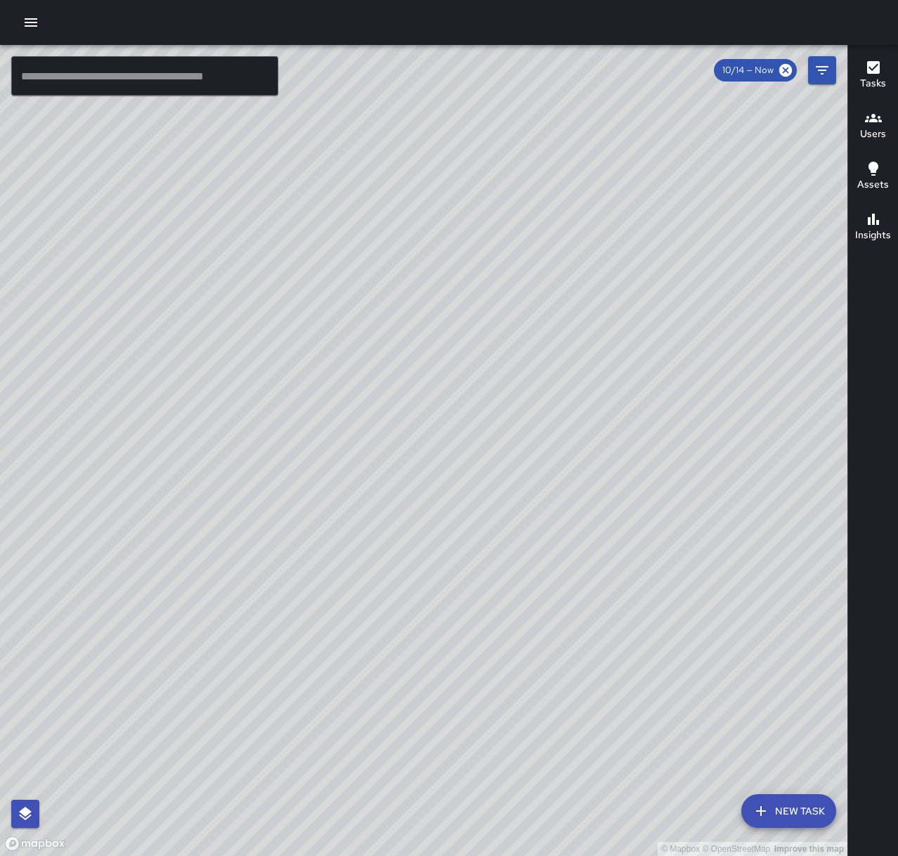
click at [195, 805] on div "© Mapbox © OpenStreetMap Improve this map" at bounding box center [424, 450] width 848 height 811
drag, startPoint x: 463, startPoint y: 741, endPoint x: 500, endPoint y: 434, distance: 310.0
click at [500, 434] on div "© Mapbox © OpenStreetMap Improve this map" at bounding box center [424, 450] width 848 height 811
drag, startPoint x: 642, startPoint y: 451, endPoint x: 649, endPoint y: 328, distance: 123.2
click at [649, 328] on div "© Mapbox © OpenStreetMap Improve this map" at bounding box center [424, 450] width 848 height 811
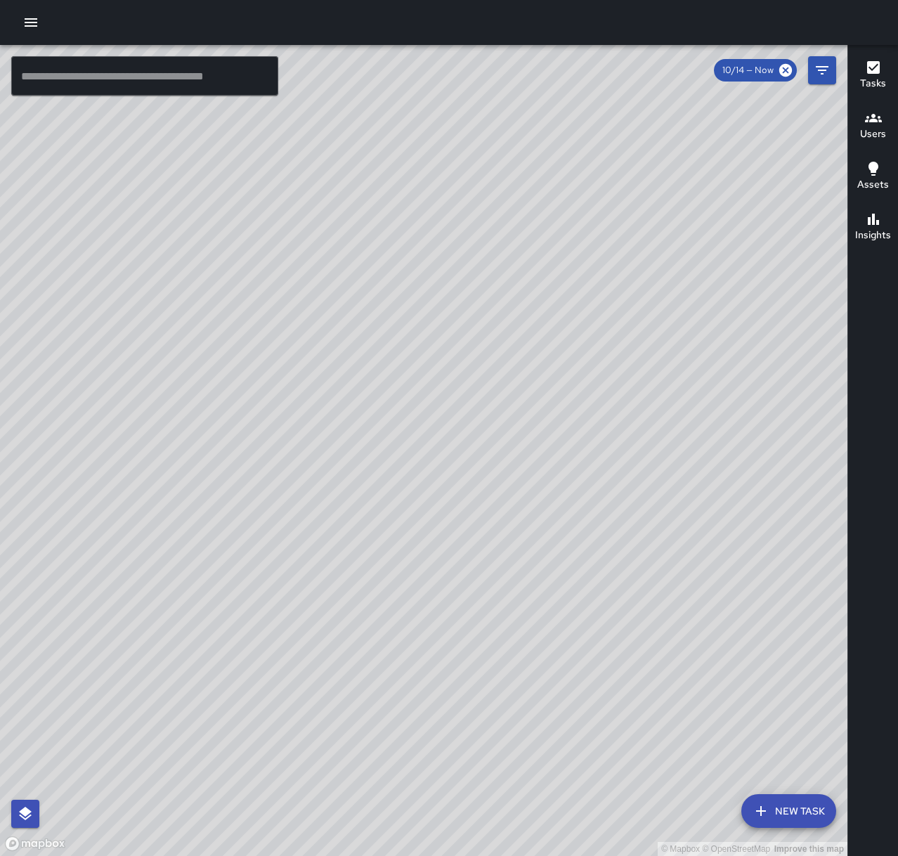
drag, startPoint x: 590, startPoint y: 438, endPoint x: 488, endPoint y: 768, distance: 345.9
click at [488, 768] on div "© Mapbox © OpenStreetMap Improve this map" at bounding box center [424, 450] width 848 height 811
click at [37, 22] on icon "button" at bounding box center [31, 22] width 13 height 8
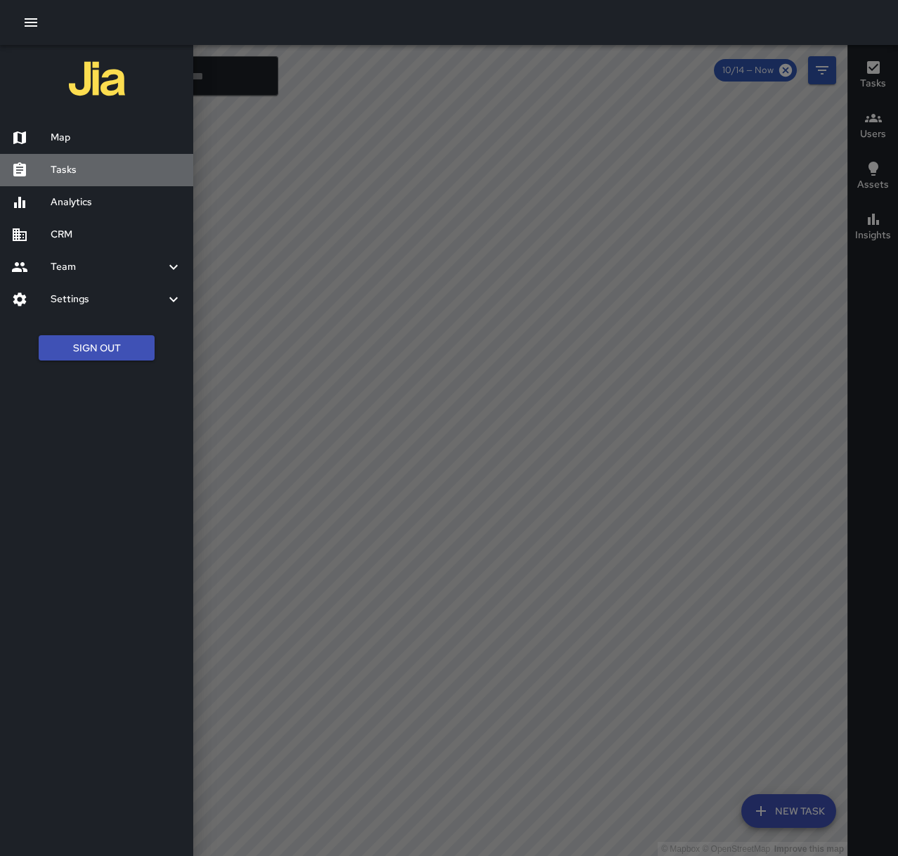
click at [91, 168] on h6 "Tasks" at bounding box center [116, 169] width 131 height 15
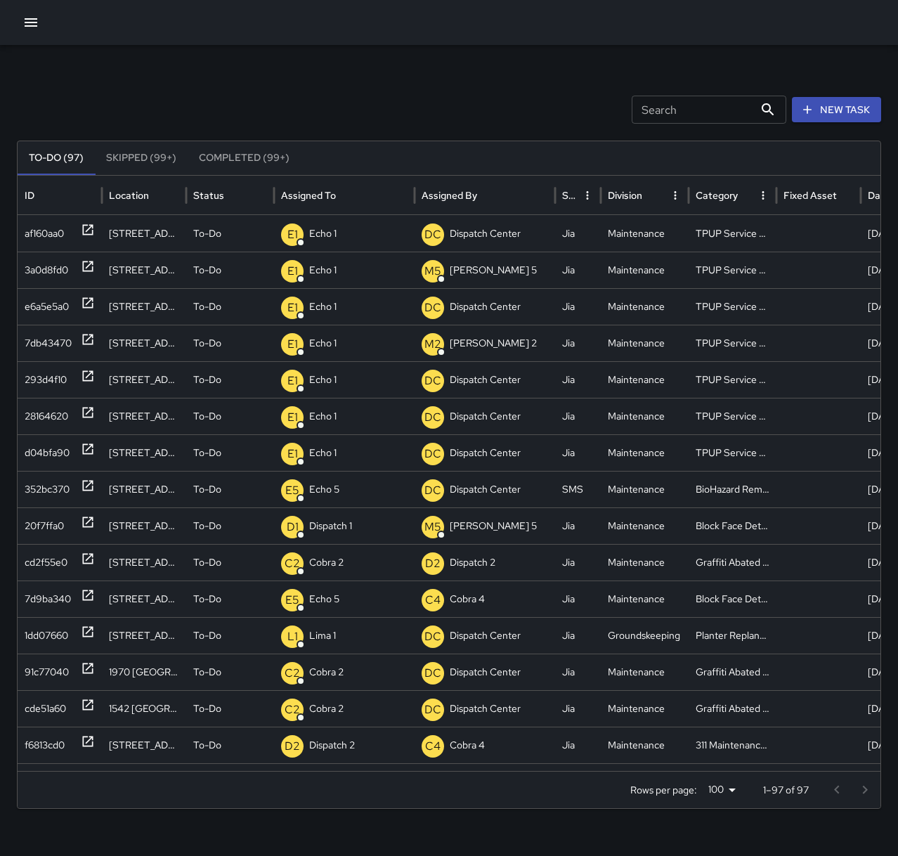
click at [32, 26] on icon "button" at bounding box center [31, 22] width 13 height 8
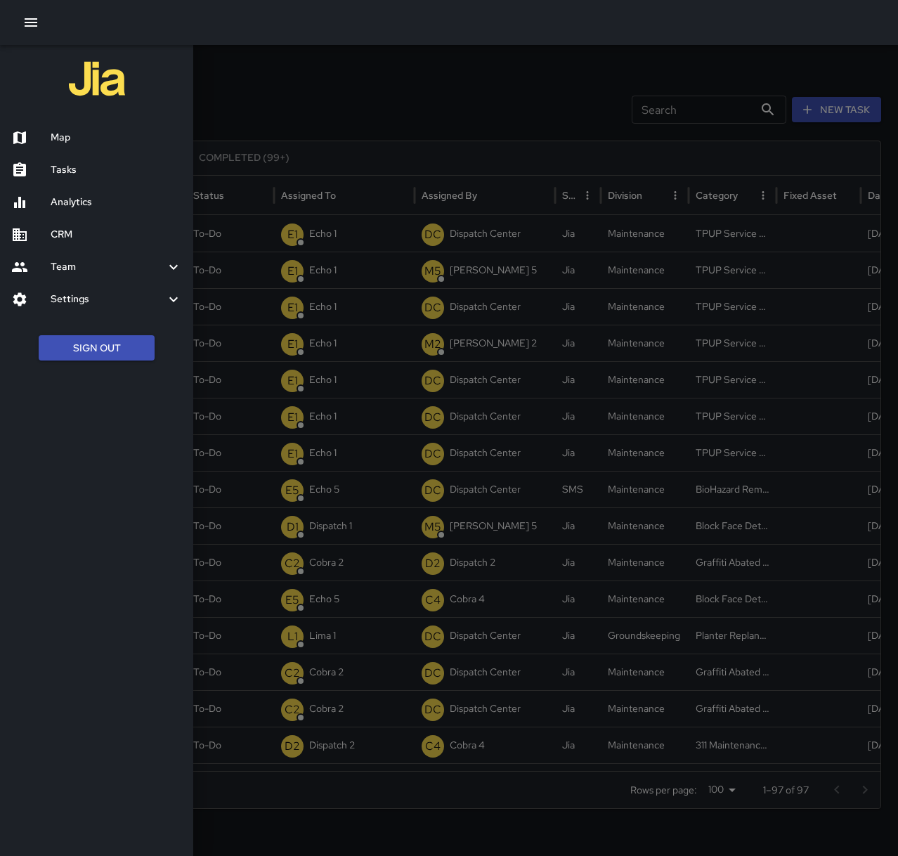
click at [78, 142] on h6 "Map" at bounding box center [116, 137] width 131 height 15
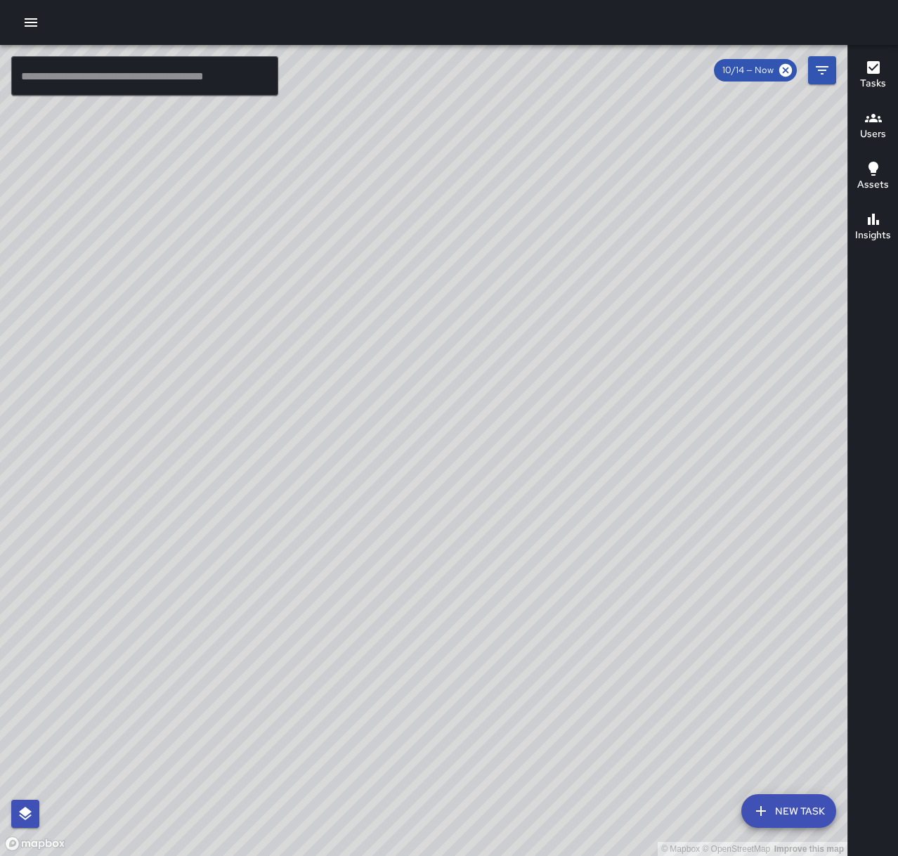
drag, startPoint x: 686, startPoint y: 207, endPoint x: 497, endPoint y: 632, distance: 464.7
click at [497, 632] on div "© Mapbox © OpenStreetMap Improve this map" at bounding box center [424, 450] width 848 height 811
drag, startPoint x: 724, startPoint y: 321, endPoint x: 573, endPoint y: 737, distance: 442.4
click at [574, 737] on div "© Mapbox © OpenStreetMap Improve this map" at bounding box center [424, 450] width 848 height 811
drag, startPoint x: 611, startPoint y: 616, endPoint x: 630, endPoint y: 554, distance: 64.0
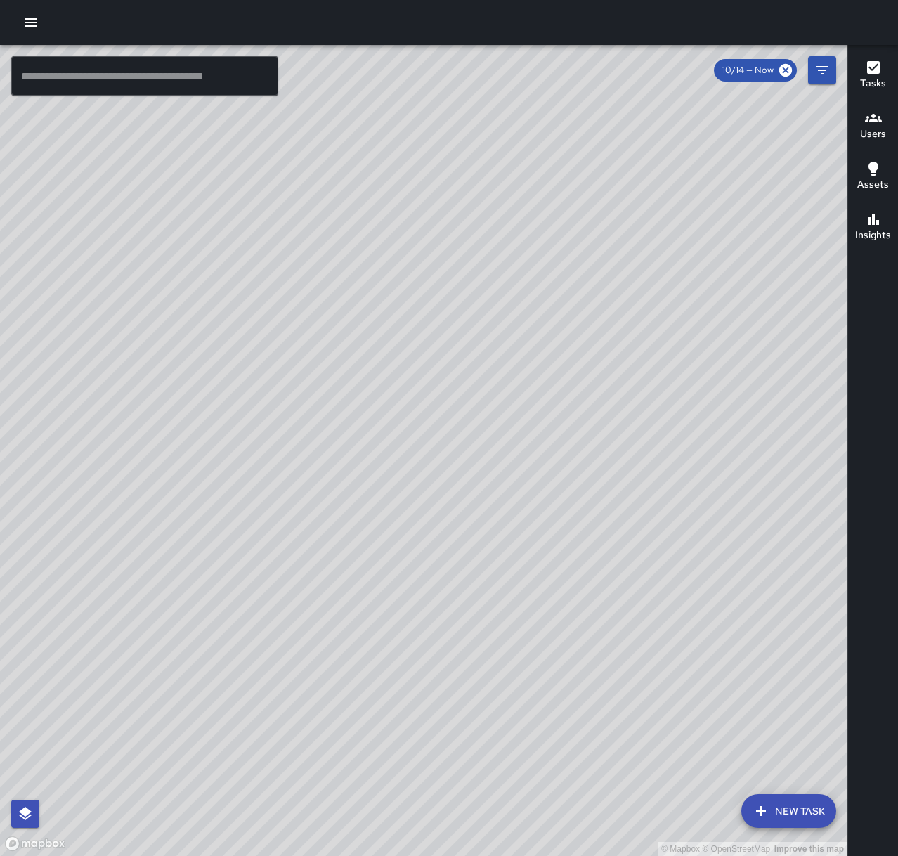
click at [630, 554] on div "© Mapbox © OpenStreetMap Improve this map" at bounding box center [424, 450] width 848 height 811
